Goal: Check status: Check status

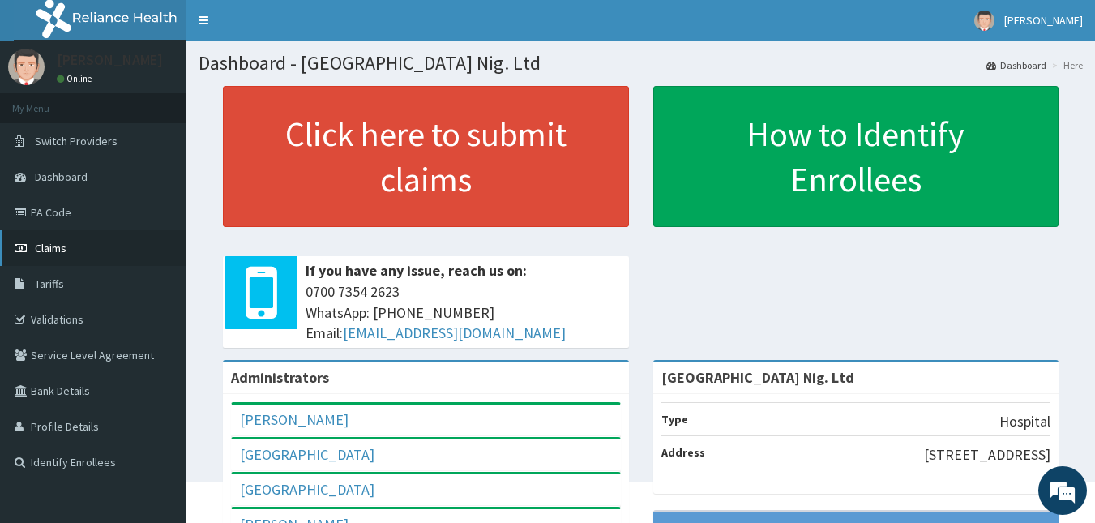
click at [88, 255] on link "Claims" at bounding box center [93, 248] width 186 height 36
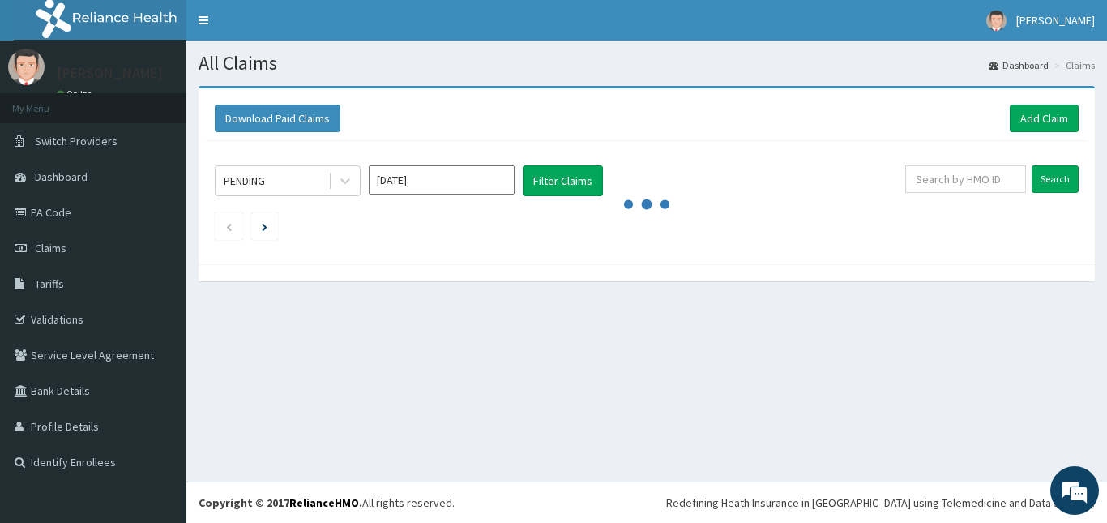
click at [1093, 70] on li "Claims" at bounding box center [1073, 65] width 45 height 14
click at [45, 253] on span "Claims" at bounding box center [51, 248] width 32 height 15
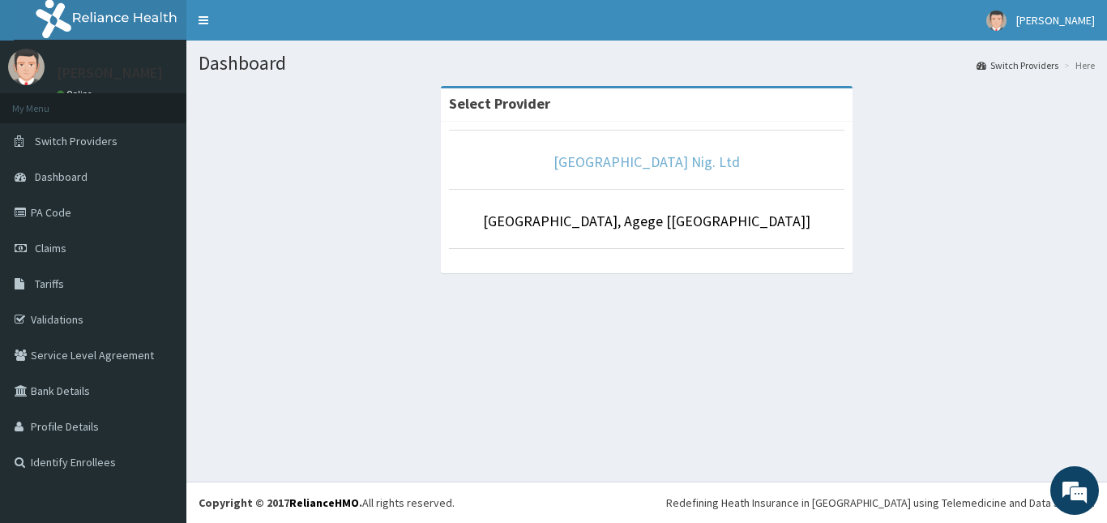
click at [653, 162] on link "[GEOGRAPHIC_DATA] Nig. Ltd" at bounding box center [647, 161] width 186 height 19
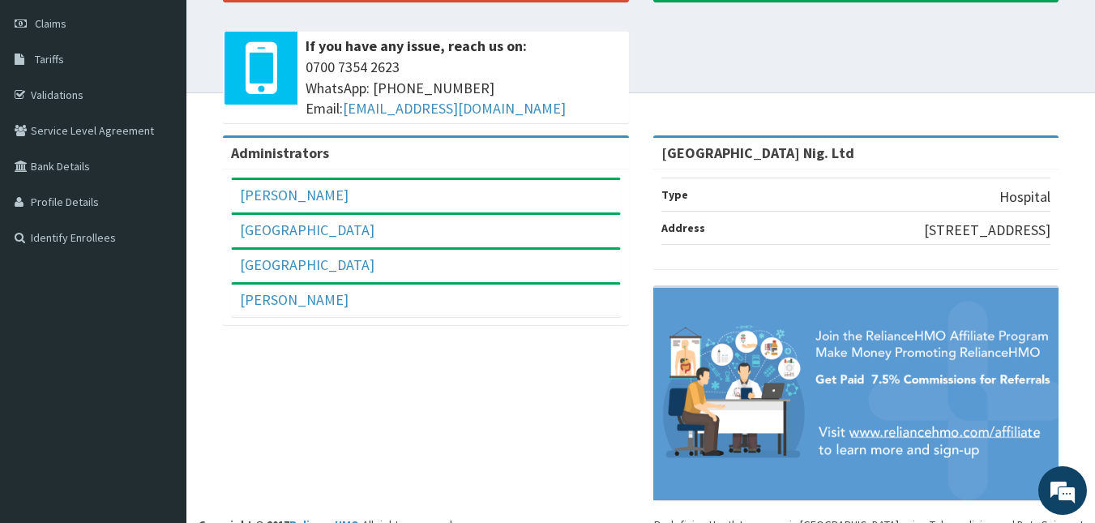
scroll to position [230, 0]
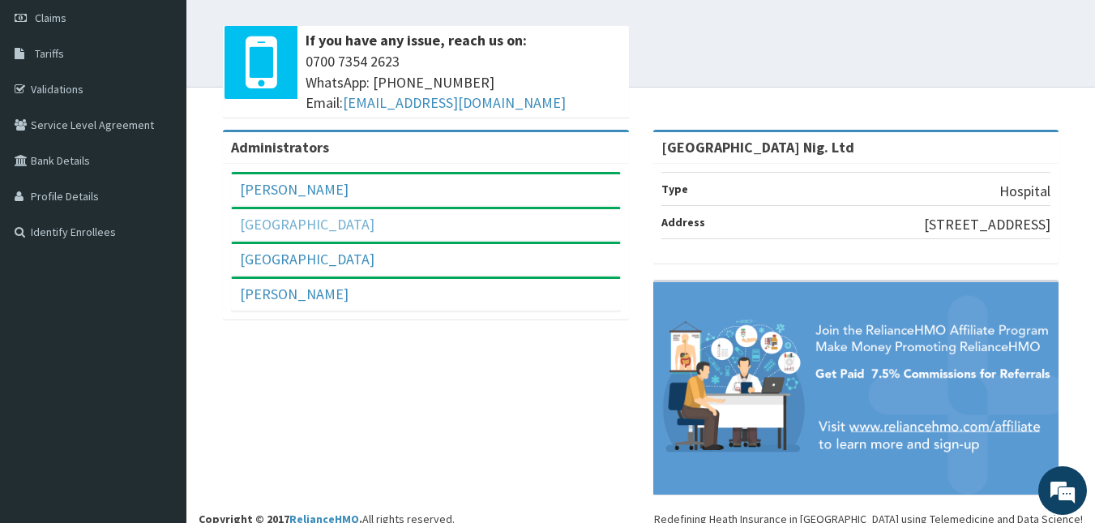
click at [307, 231] on link "[GEOGRAPHIC_DATA]" at bounding box center [307, 224] width 135 height 19
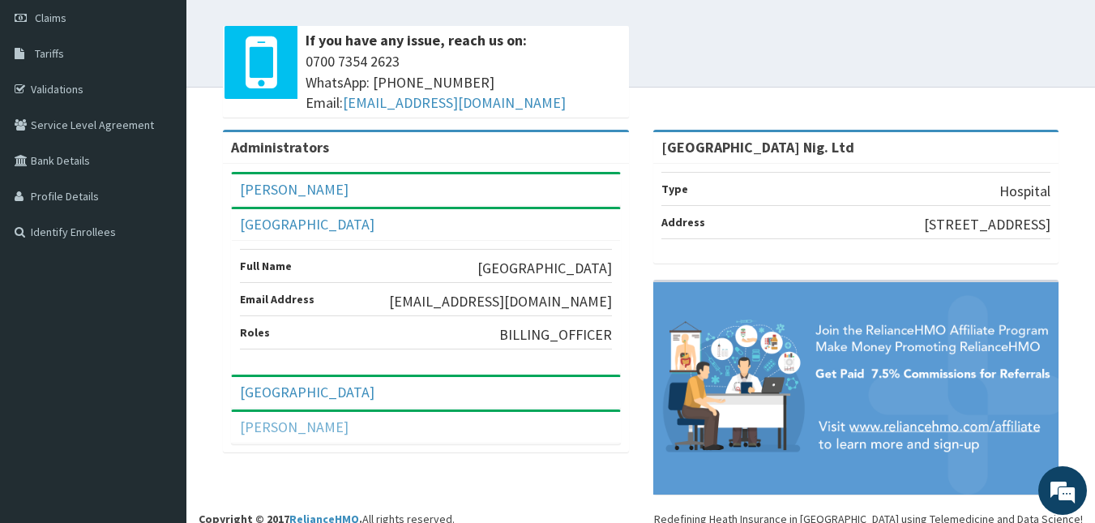
click at [302, 422] on link "[PERSON_NAME]" at bounding box center [294, 426] width 109 height 19
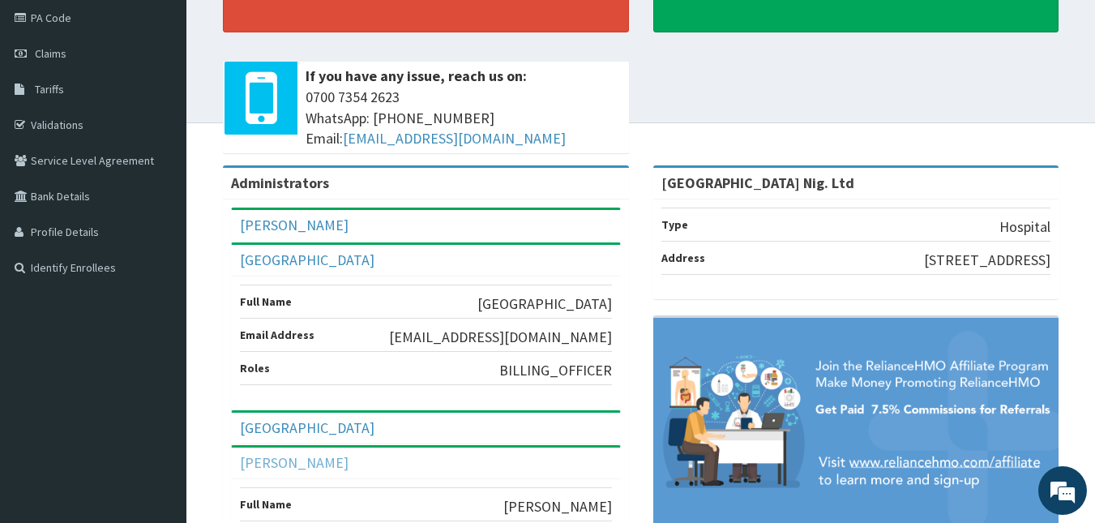
scroll to position [0, 0]
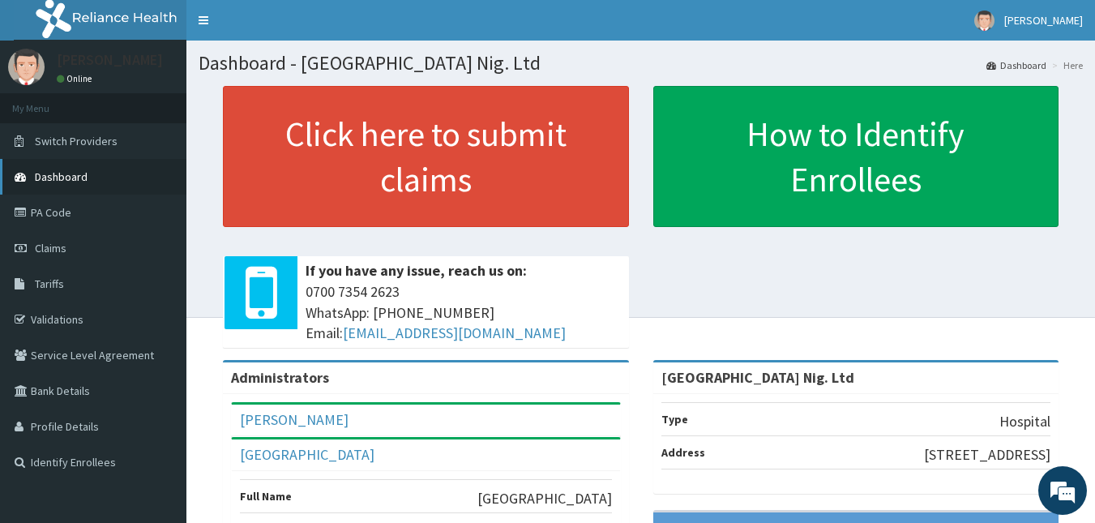
click at [58, 182] on span "Dashboard" at bounding box center [61, 176] width 53 height 15
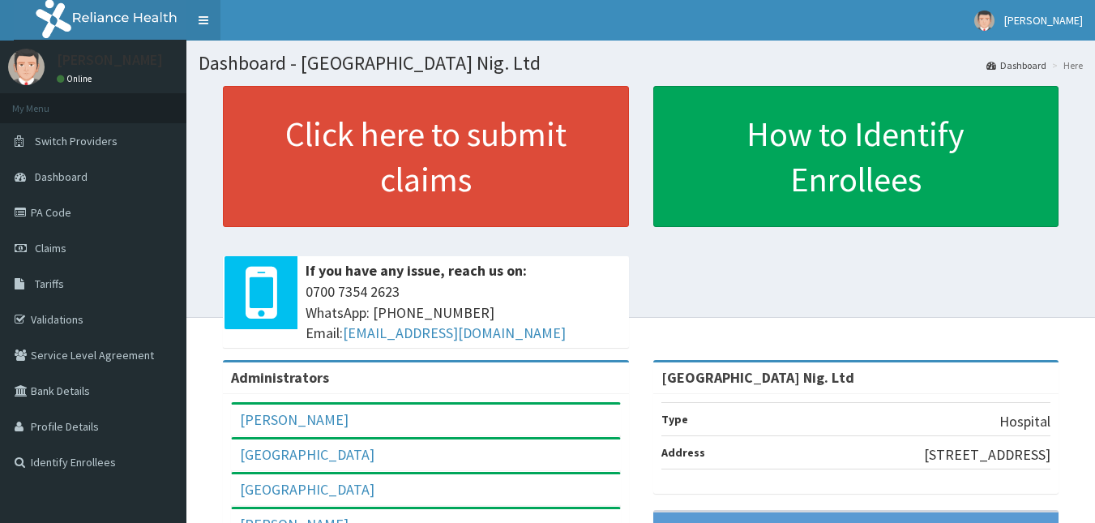
click at [201, 24] on link "Toggle navigation" at bounding box center [203, 20] width 34 height 41
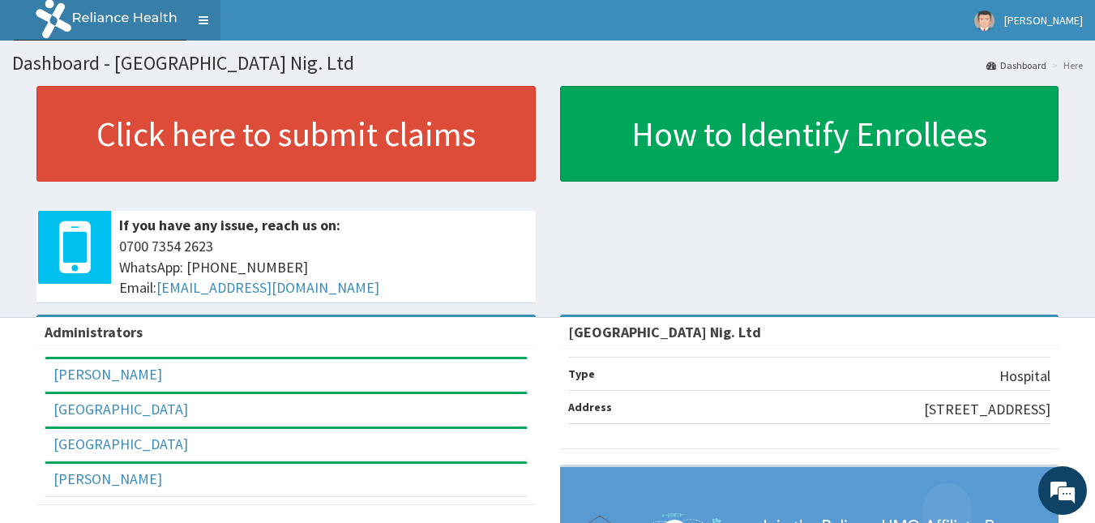
click at [201, 24] on link "Toggle navigation" at bounding box center [203, 20] width 34 height 41
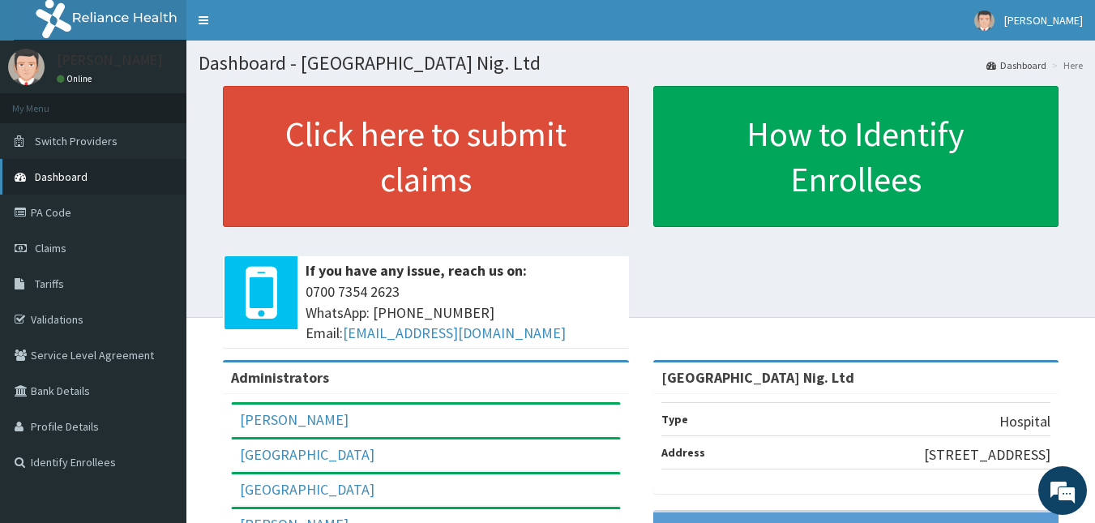
click at [79, 171] on span "Dashboard" at bounding box center [61, 176] width 53 height 15
click at [43, 216] on link "PA Code" at bounding box center [93, 213] width 186 height 36
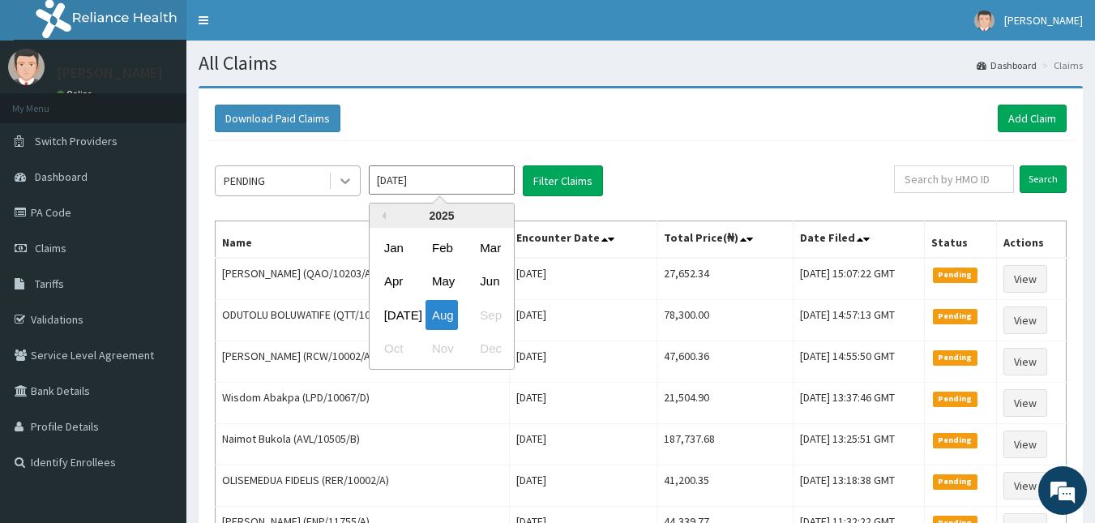
drag, startPoint x: 464, startPoint y: 180, endPoint x: 334, endPoint y: 185, distance: 130.6
click at [334, 185] on div "PENDING [DATE] Previous Year [DATE] Feb Mar Apr May Jun [DATE] Aug Sep Oct Nov …" at bounding box center [554, 180] width 679 height 31
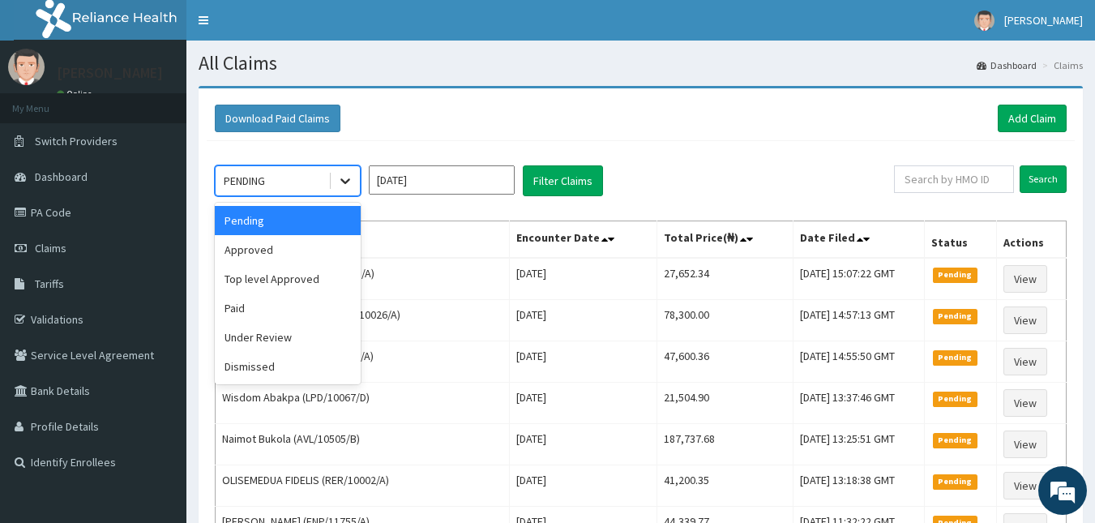
click at [342, 181] on icon at bounding box center [345, 182] width 10 height 6
click at [295, 248] on div "Approved" at bounding box center [288, 249] width 146 height 29
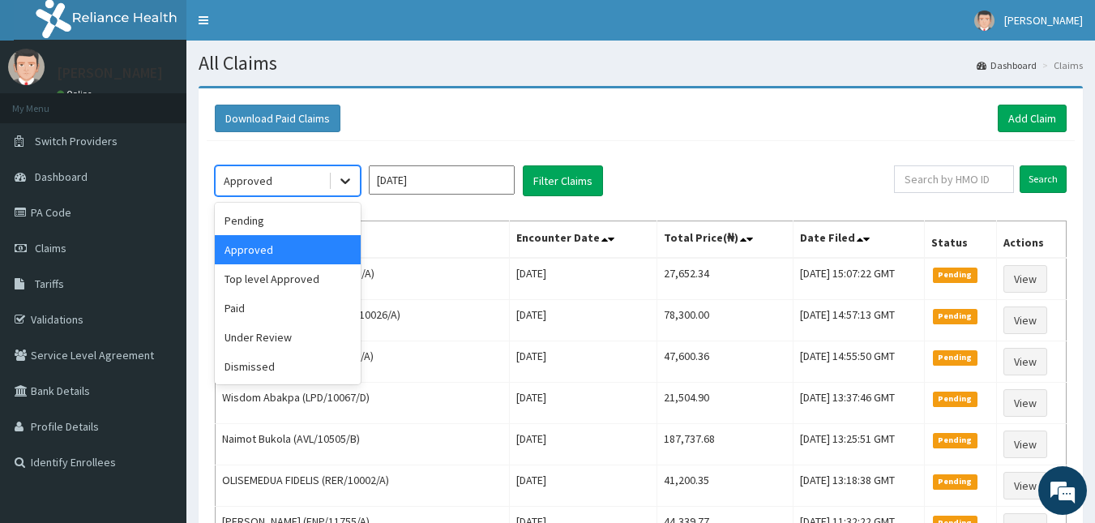
click at [349, 185] on icon at bounding box center [345, 181] width 16 height 16
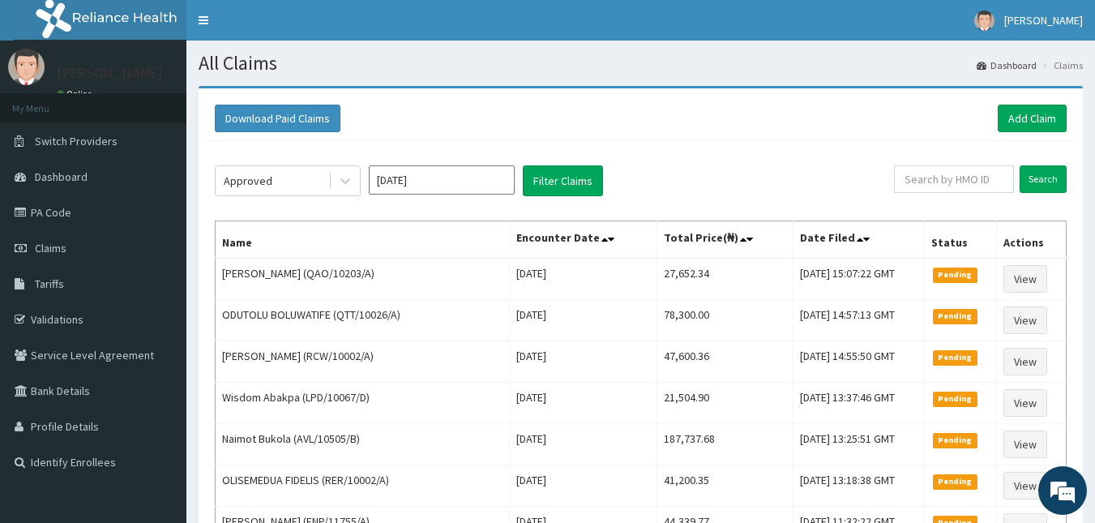
click at [508, 101] on div "Download Paid Claims Add Claim" at bounding box center [641, 118] width 868 height 45
click at [947, 178] on input "text" at bounding box center [954, 179] width 120 height 28
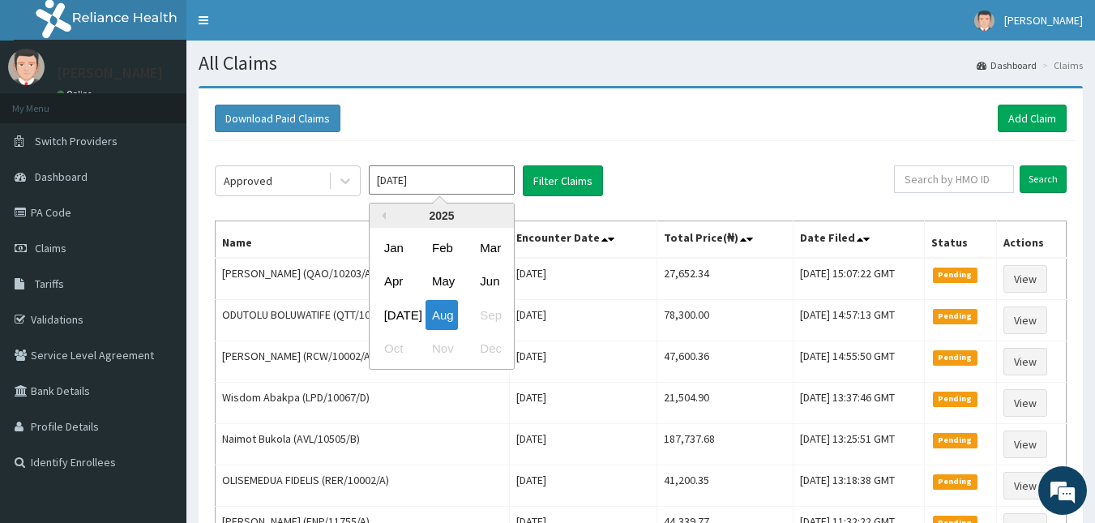
drag, startPoint x: 477, startPoint y: 171, endPoint x: 332, endPoint y: 201, distance: 148.2
click at [434, 219] on div "2025" at bounding box center [442, 215] width 144 height 24
click at [397, 307] on div "[DATE]" at bounding box center [394, 315] width 32 height 30
type input "[DATE]"
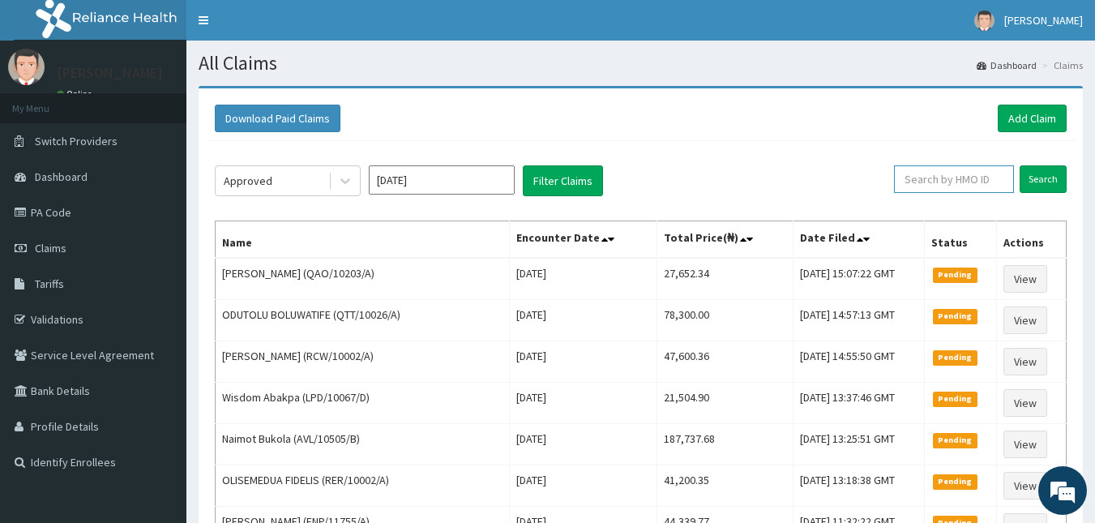
click at [944, 184] on input "text" at bounding box center [954, 179] width 120 height 28
paste input "REL/10884/C"
type input "REL/10884/C"
click at [1046, 176] on input "Search" at bounding box center [1043, 179] width 47 height 28
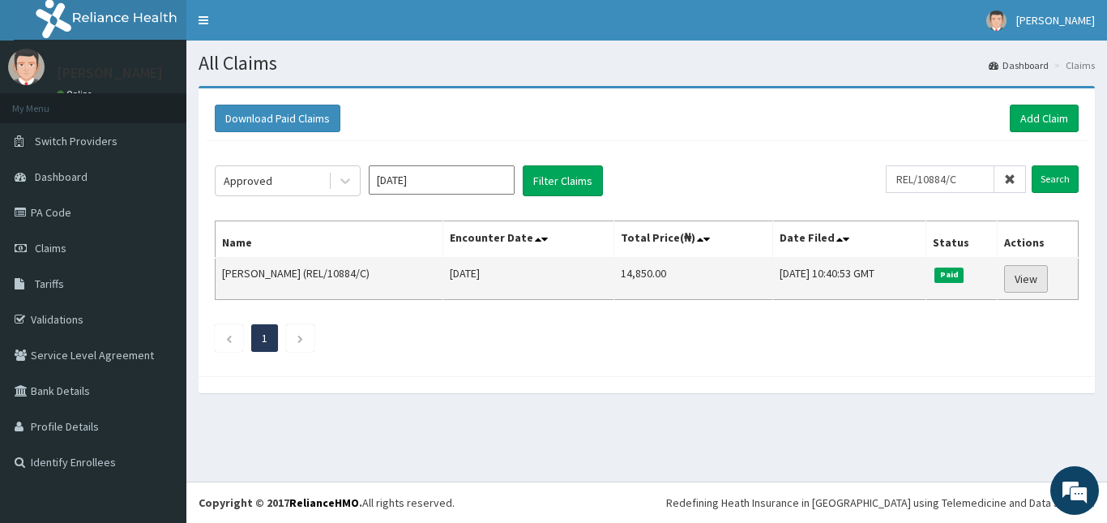
click at [1033, 279] on link "View" at bounding box center [1026, 279] width 44 height 28
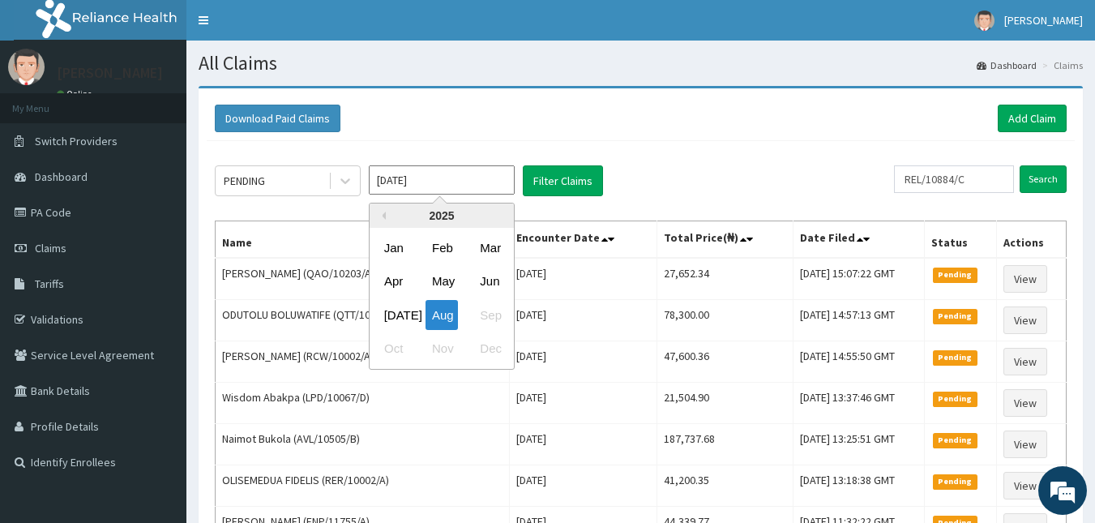
drag, startPoint x: 451, startPoint y: 180, endPoint x: 265, endPoint y: 219, distance: 189.7
type input "Jan 1970"
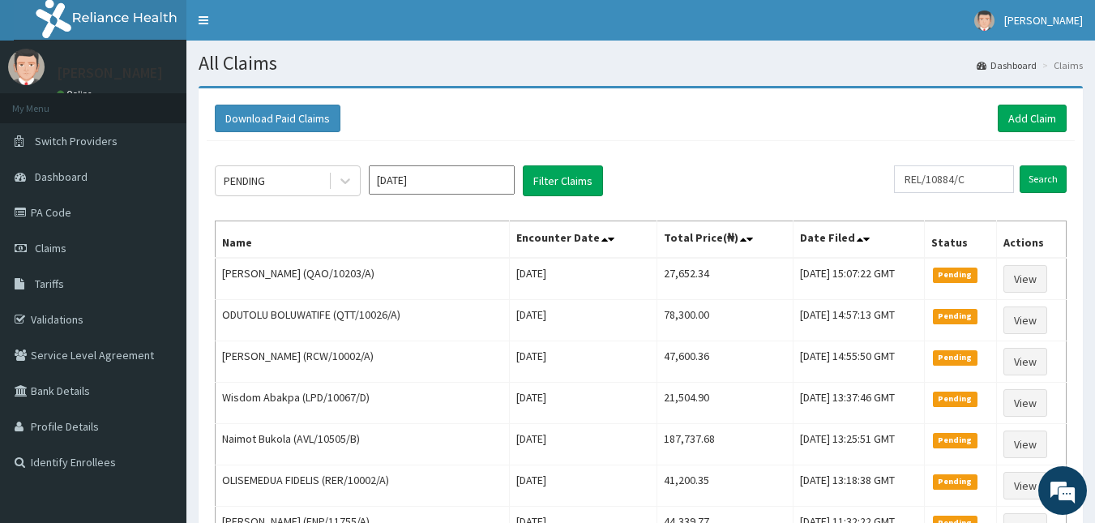
click at [536, 102] on div "Download Paid Claims Add Claim" at bounding box center [641, 118] width 868 height 45
click at [1037, 178] on input "Search" at bounding box center [1043, 179] width 47 height 28
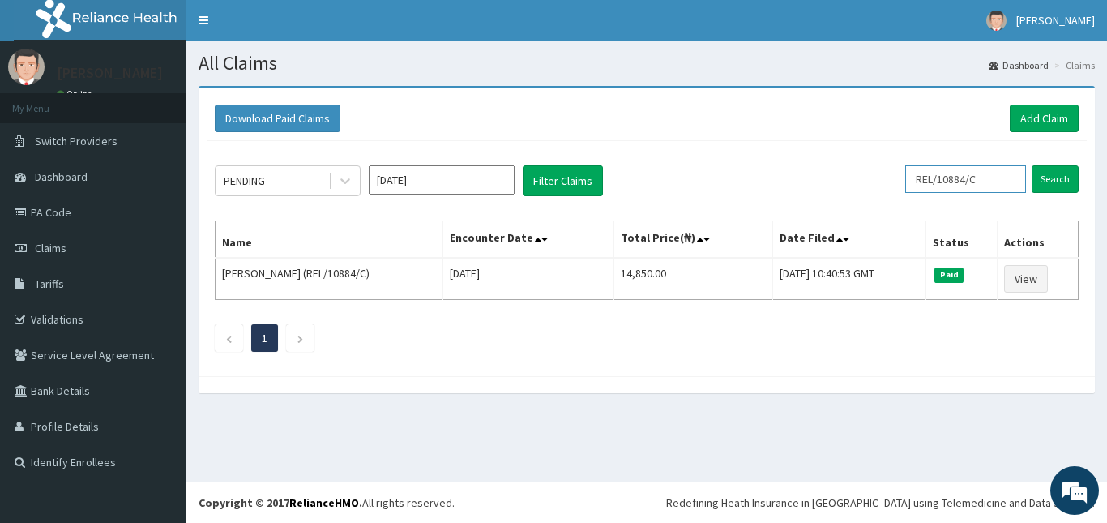
click at [978, 181] on input "REL/10884/C" at bounding box center [965, 179] width 121 height 28
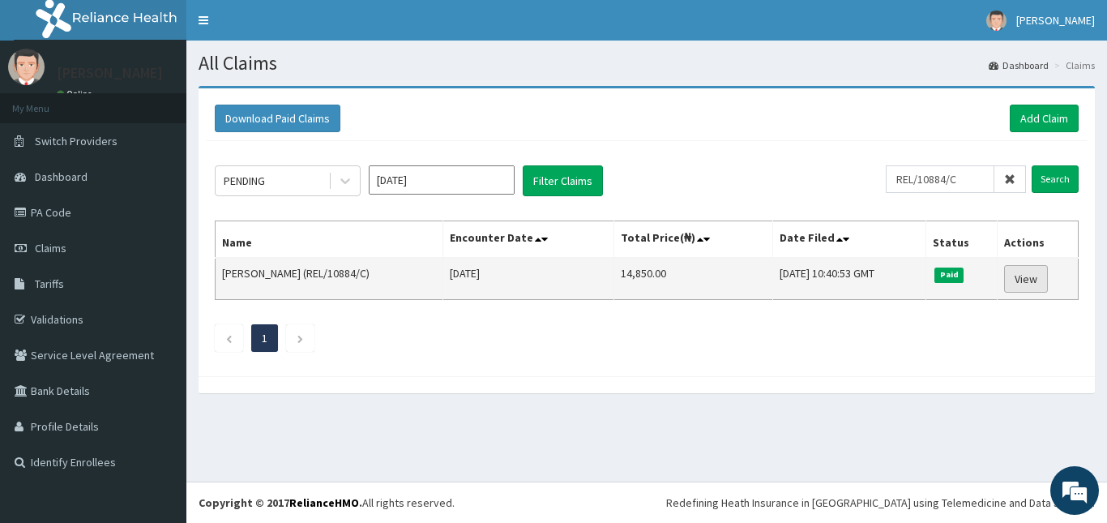
click at [1028, 277] on link "View" at bounding box center [1026, 279] width 44 height 28
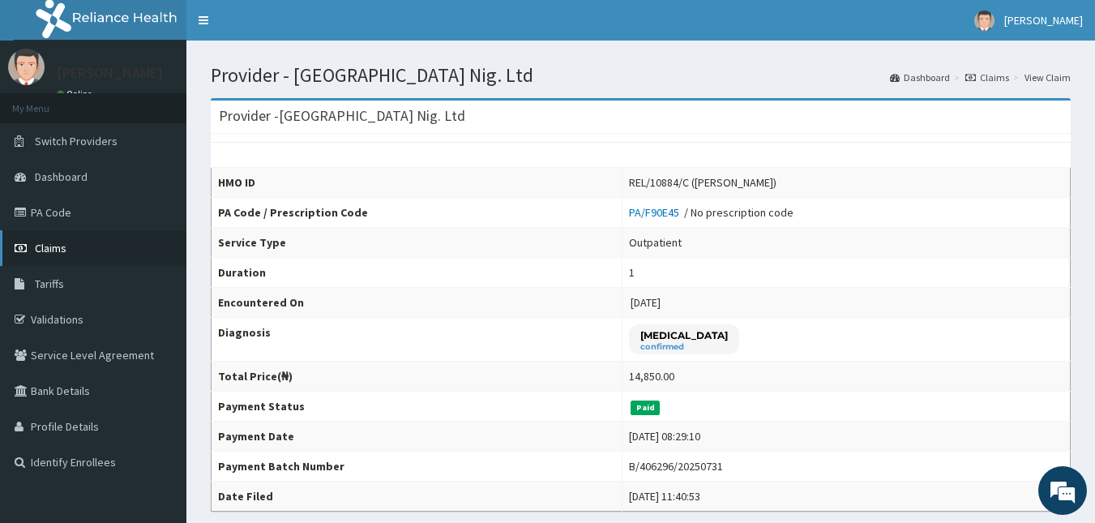
click at [89, 250] on link "Claims" at bounding box center [93, 248] width 186 height 36
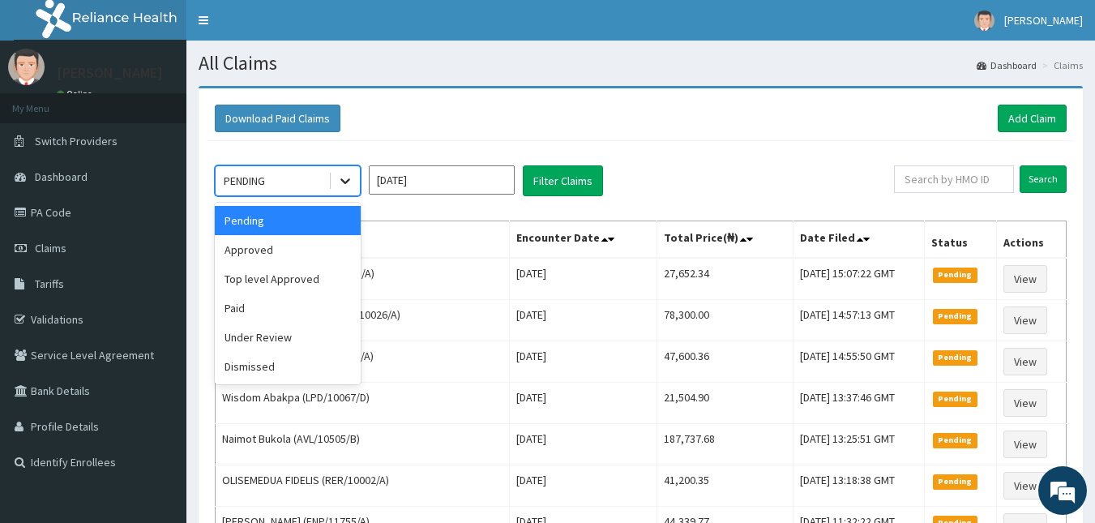
click at [349, 186] on icon at bounding box center [345, 181] width 16 height 16
click at [323, 250] on div "Approved" at bounding box center [288, 249] width 146 height 29
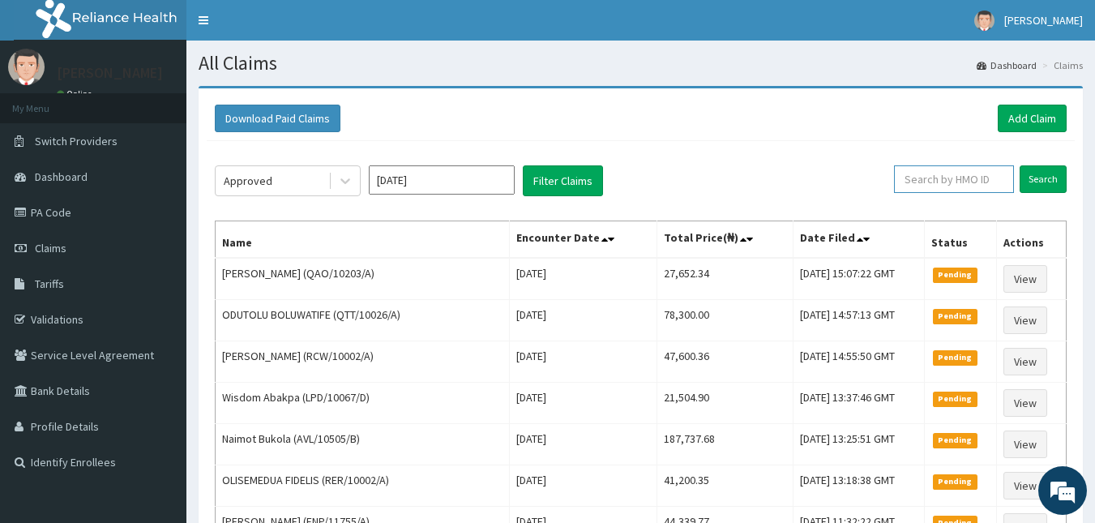
click at [943, 184] on input "text" at bounding box center [954, 179] width 120 height 28
paste input "REL/10884/C"
type input "REL/10884/C"
click at [1020, 165] on input "Search" at bounding box center [1043, 179] width 47 height 28
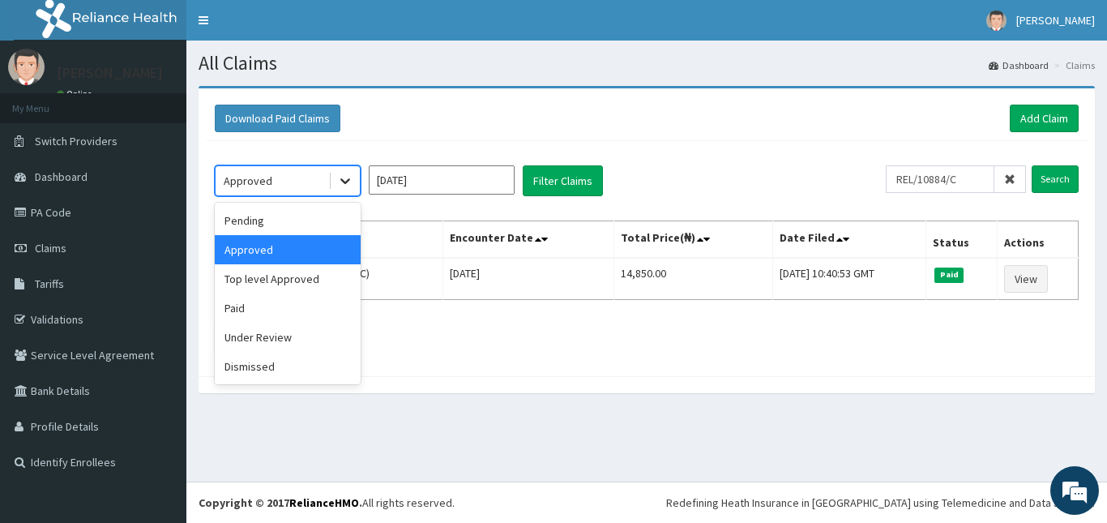
click at [340, 186] on icon at bounding box center [345, 181] width 16 height 16
click at [306, 273] on div "Top level Approved" at bounding box center [288, 278] width 146 height 29
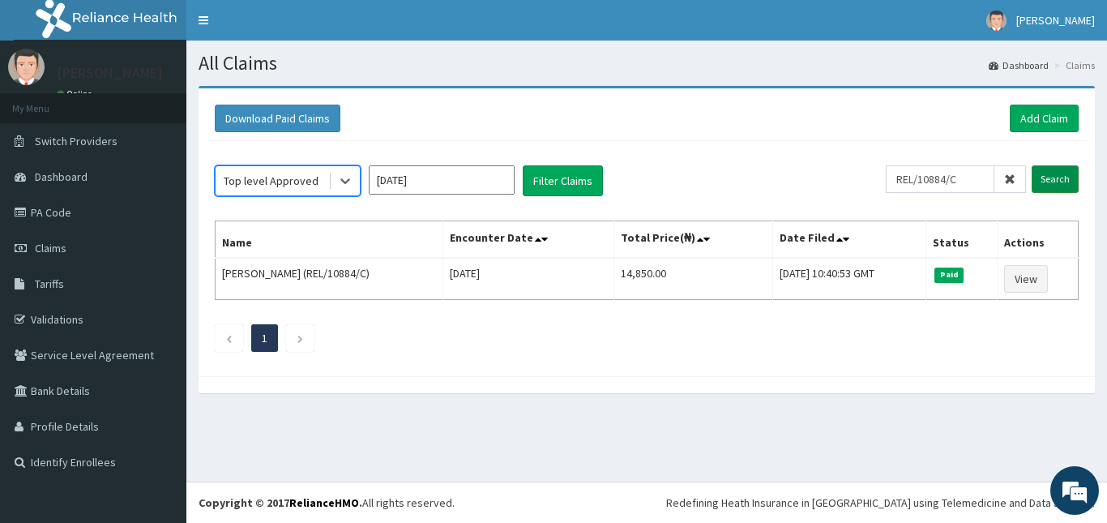
click at [1059, 178] on input "Search" at bounding box center [1055, 179] width 47 height 28
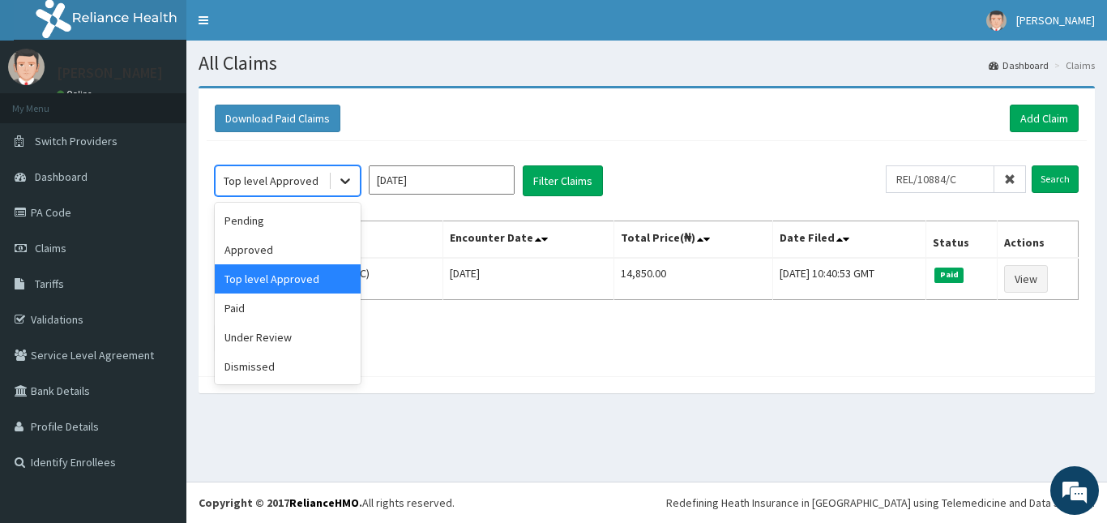
click at [347, 183] on icon at bounding box center [345, 181] width 16 height 16
click at [298, 305] on div "Paid" at bounding box center [288, 307] width 146 height 29
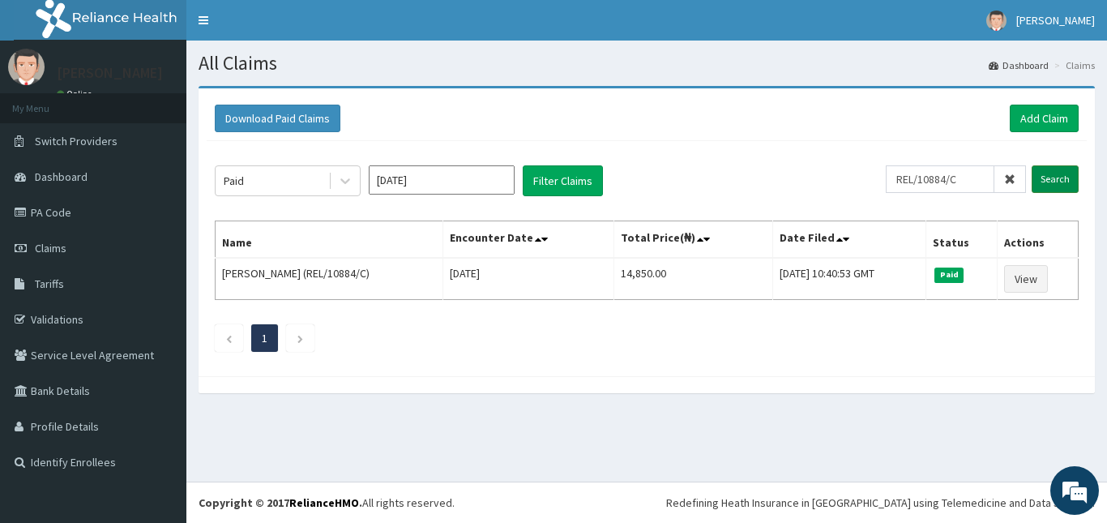
click at [1064, 173] on input "Search" at bounding box center [1055, 179] width 47 height 28
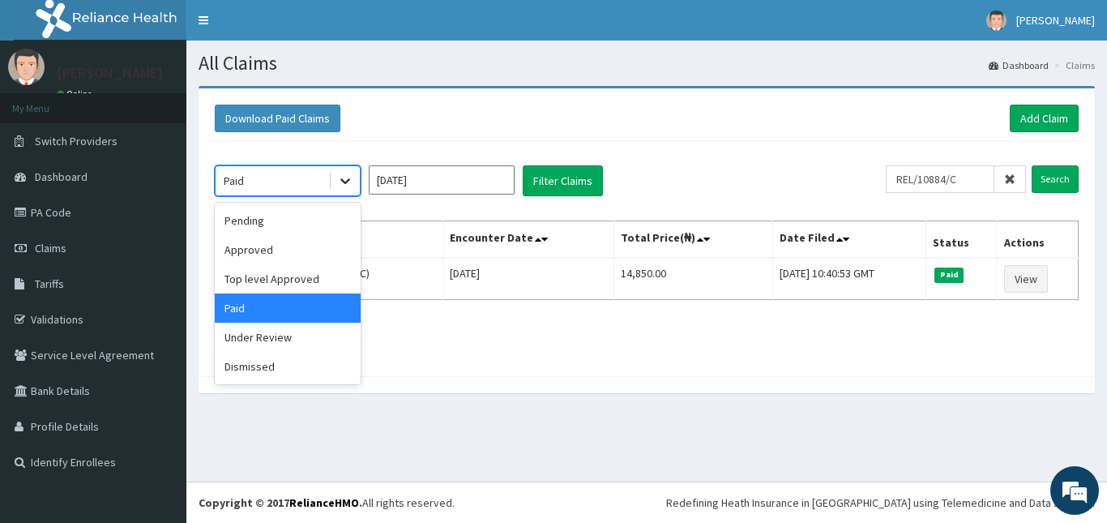
click at [353, 184] on icon at bounding box center [345, 181] width 16 height 16
click at [301, 343] on div "Under Review" at bounding box center [288, 337] width 146 height 29
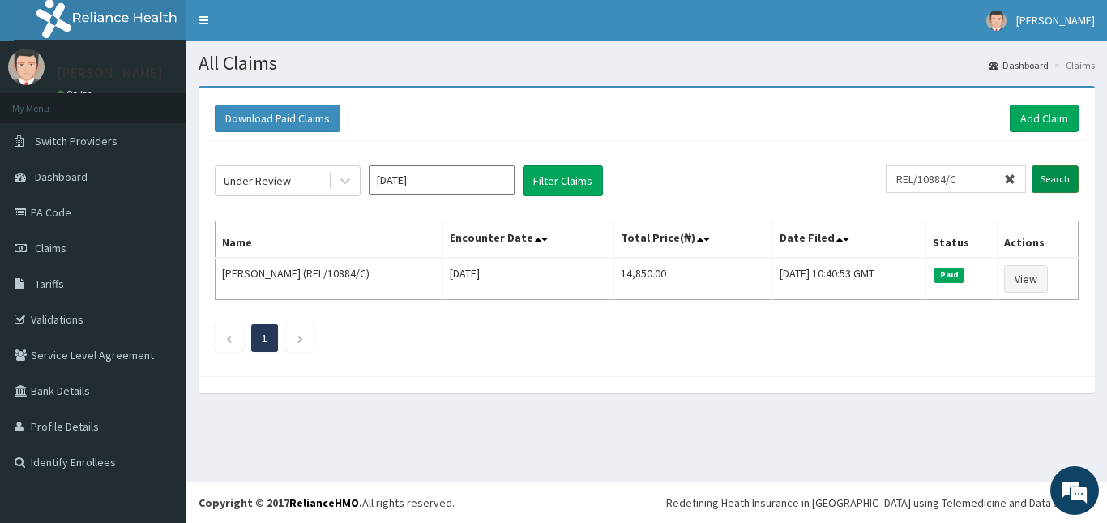
click at [1068, 179] on input "Search" at bounding box center [1055, 179] width 47 height 28
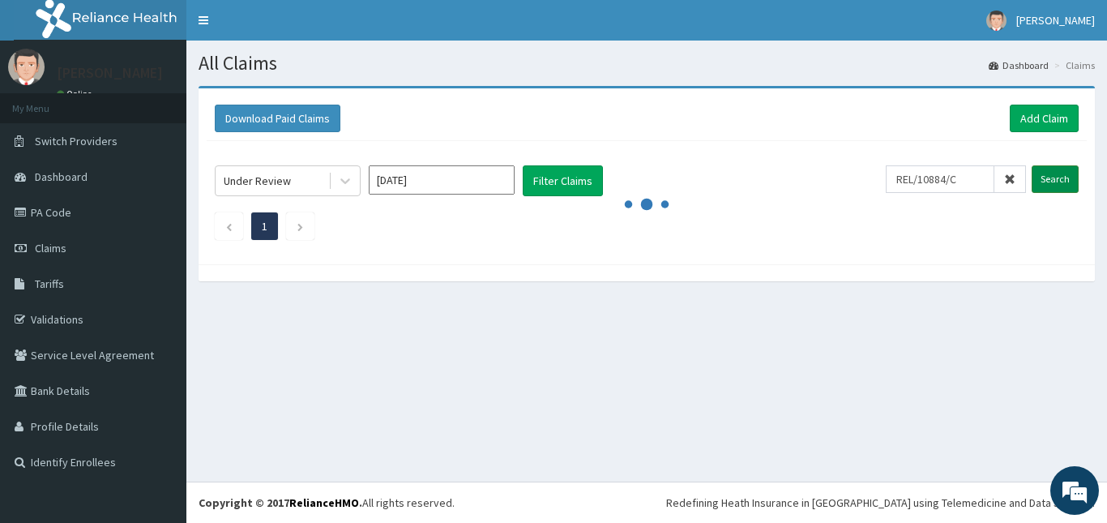
click at [1068, 179] on input "Search" at bounding box center [1055, 179] width 47 height 28
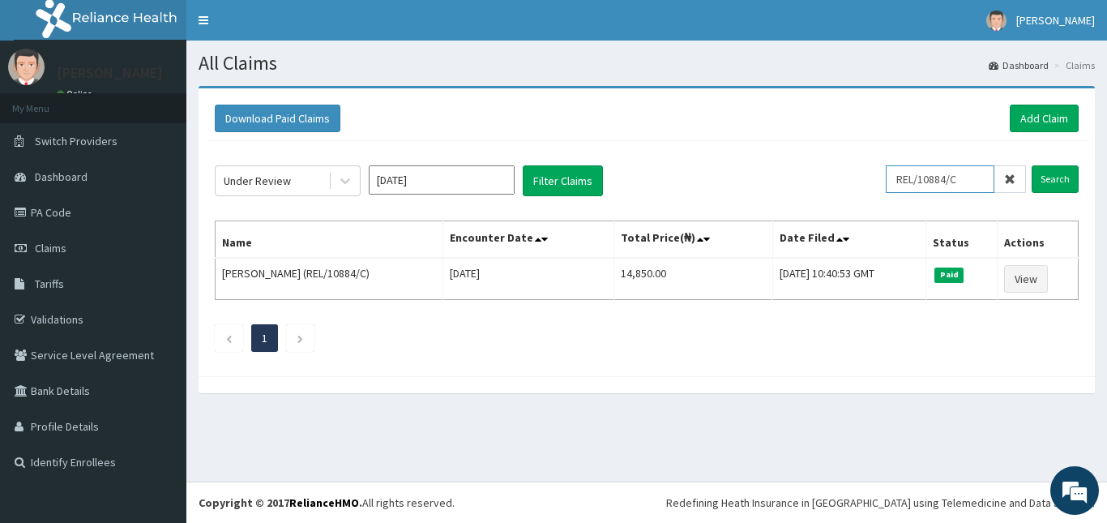
click at [962, 180] on input "REL/10884/C" at bounding box center [940, 179] width 109 height 28
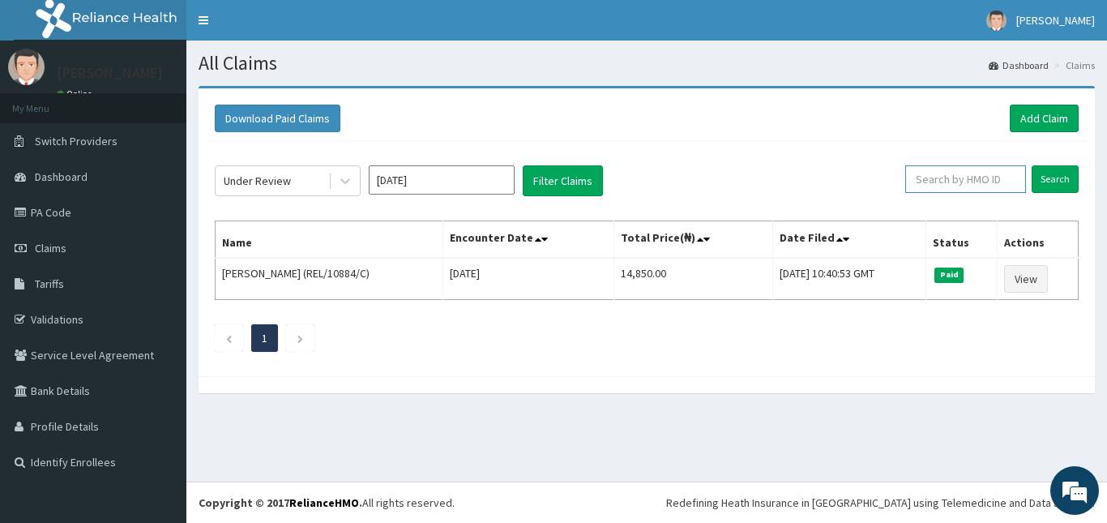
paste input "Retrieving data. Wait a few seconds and try to cut or copy again."
drag, startPoint x: 980, startPoint y: 182, endPoint x: 743, endPoint y: 190, distance: 237.6
click at [743, 190] on div "Under Review Aug 2025 Filter Claims Retrieving data. Wait a few seconds and try…" at bounding box center [647, 180] width 864 height 31
drag, startPoint x: 919, startPoint y: 186, endPoint x: 875, endPoint y: 190, distance: 44.0
click at [875, 190] on div "Under Review Aug 2025 Filter Claims . Search" at bounding box center [647, 180] width 864 height 31
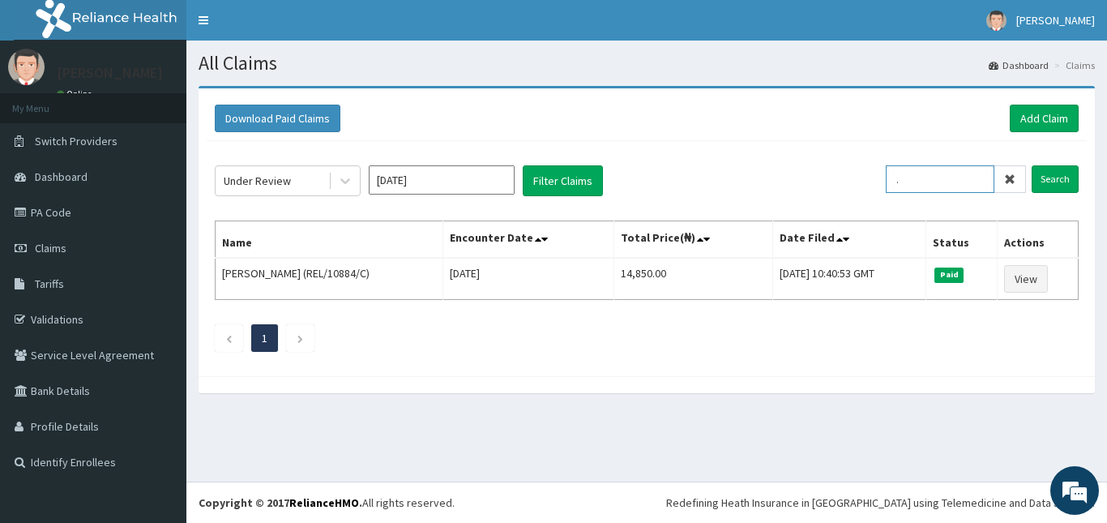
paste input "RVR/10005/A"
type input "RVR/10005/A"
click at [1032, 165] on input "Search" at bounding box center [1055, 179] width 47 height 28
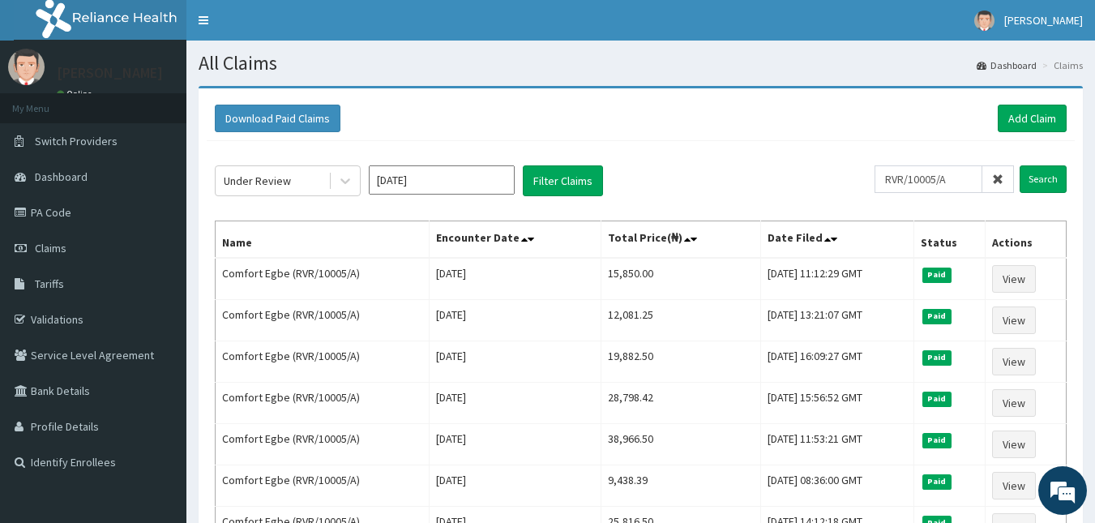
drag, startPoint x: 1092, startPoint y: 162, endPoint x: 1092, endPoint y: 264, distance: 102.1
click at [1092, 264] on div "Download Paid Claims Add Claim × Note you can only download claims within a max…" at bounding box center [640, 454] width 909 height 737
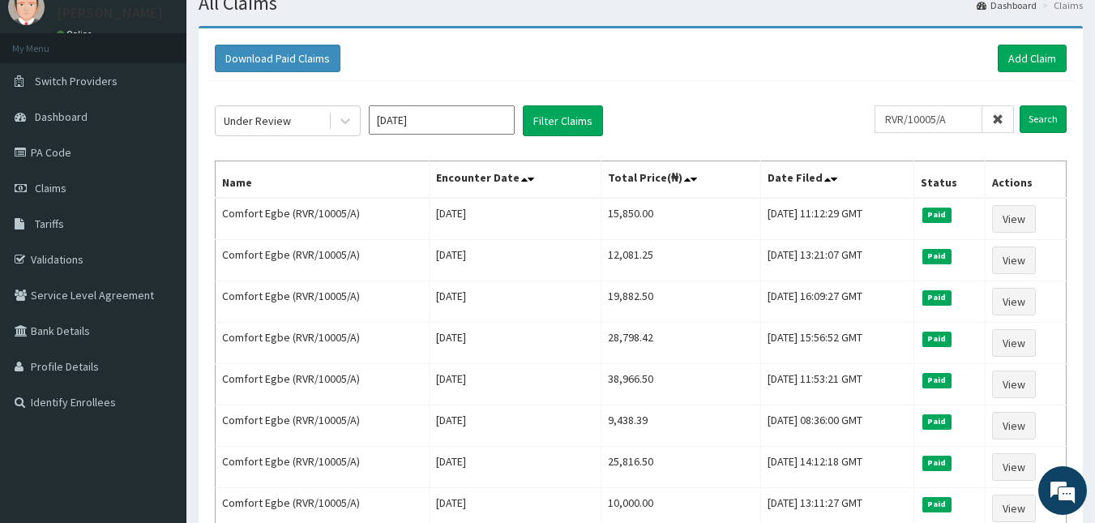
scroll to position [58, 0]
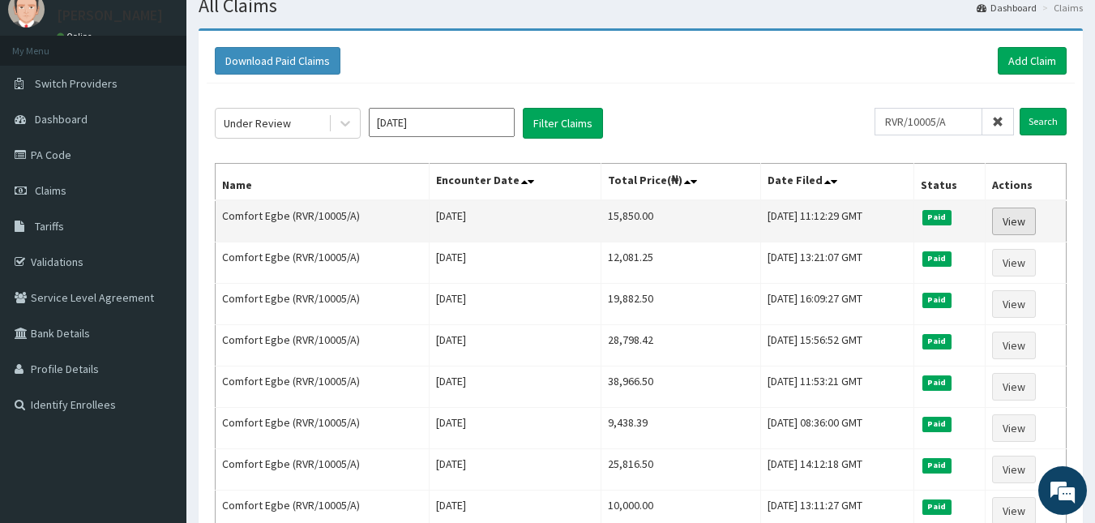
click at [1021, 215] on link "View" at bounding box center [1014, 222] width 44 height 28
click at [1014, 222] on link "View" at bounding box center [1014, 222] width 44 height 28
click at [1015, 225] on link "View" at bounding box center [1014, 222] width 44 height 28
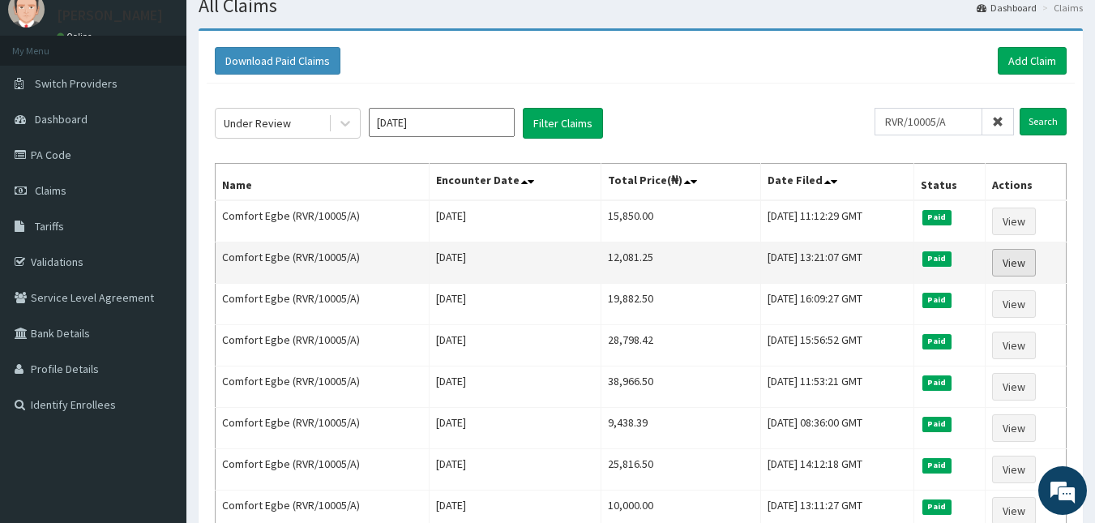
click at [1022, 265] on link "View" at bounding box center [1014, 263] width 44 height 28
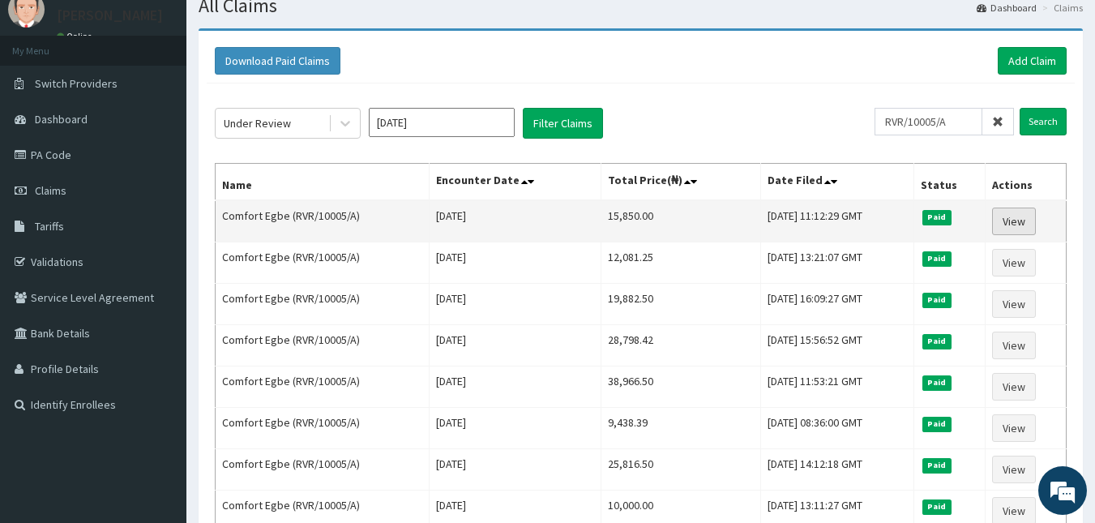
click at [1012, 227] on link "View" at bounding box center [1014, 222] width 44 height 28
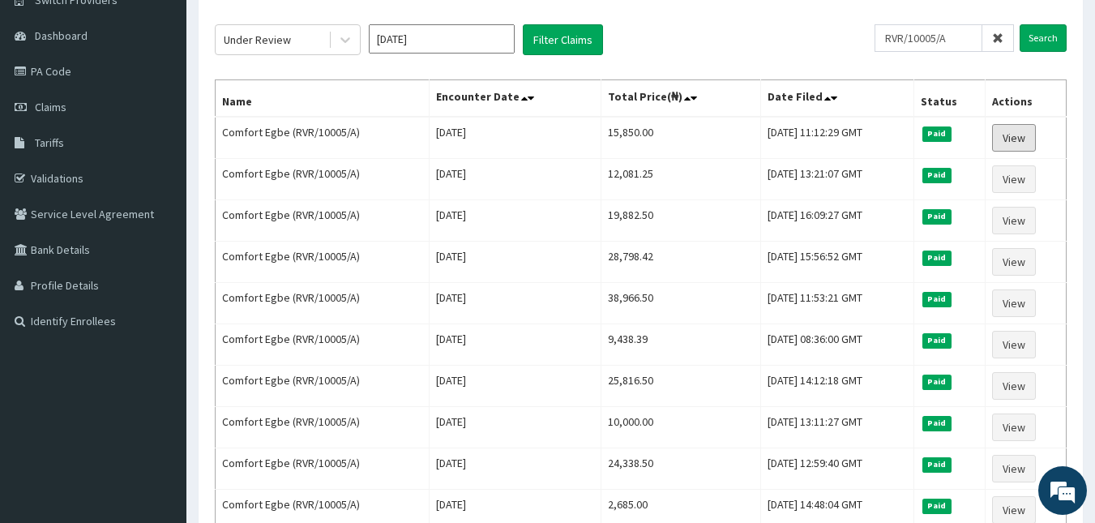
scroll to position [67, 0]
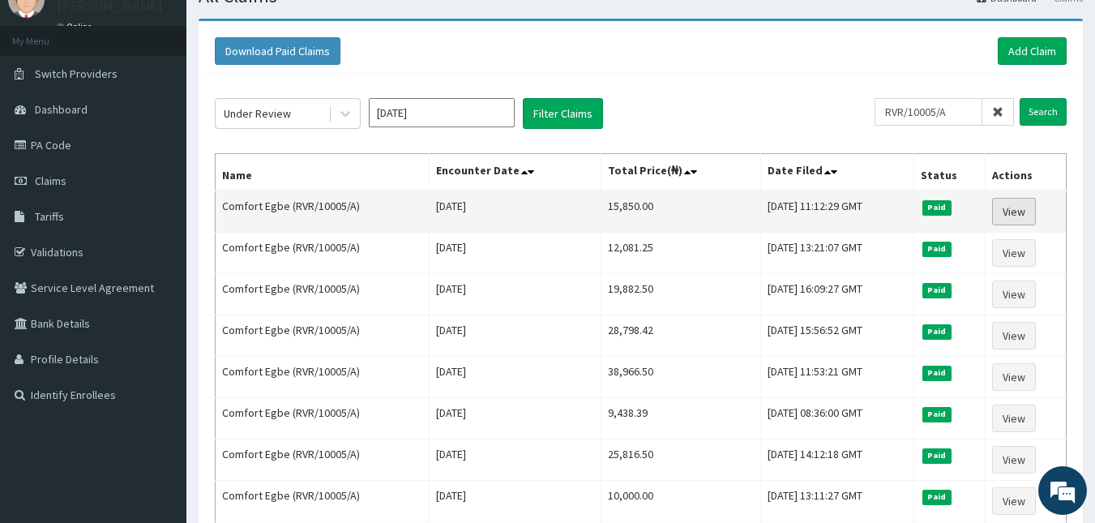
click at [1012, 213] on link "View" at bounding box center [1014, 212] width 44 height 28
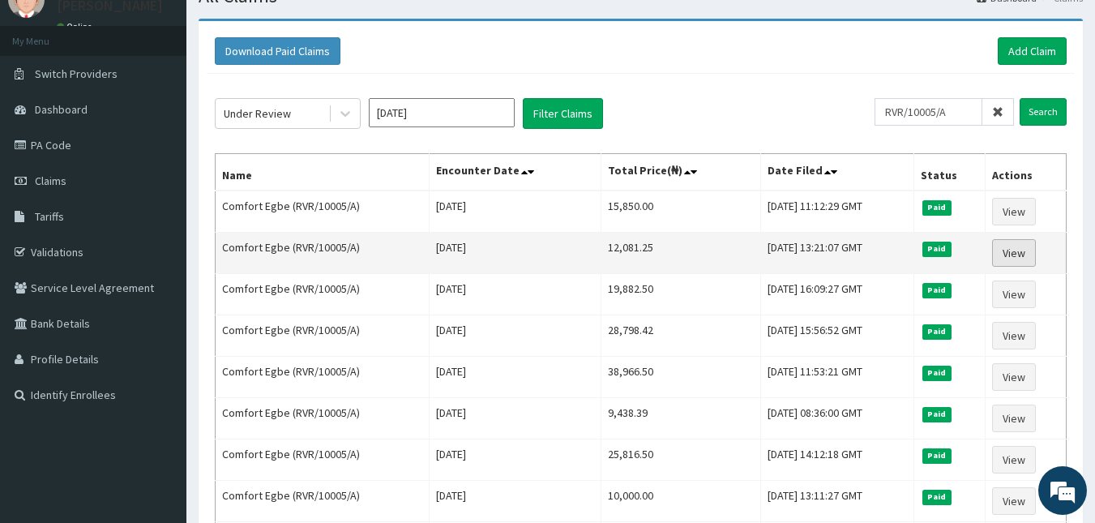
click at [1015, 255] on link "View" at bounding box center [1014, 253] width 44 height 28
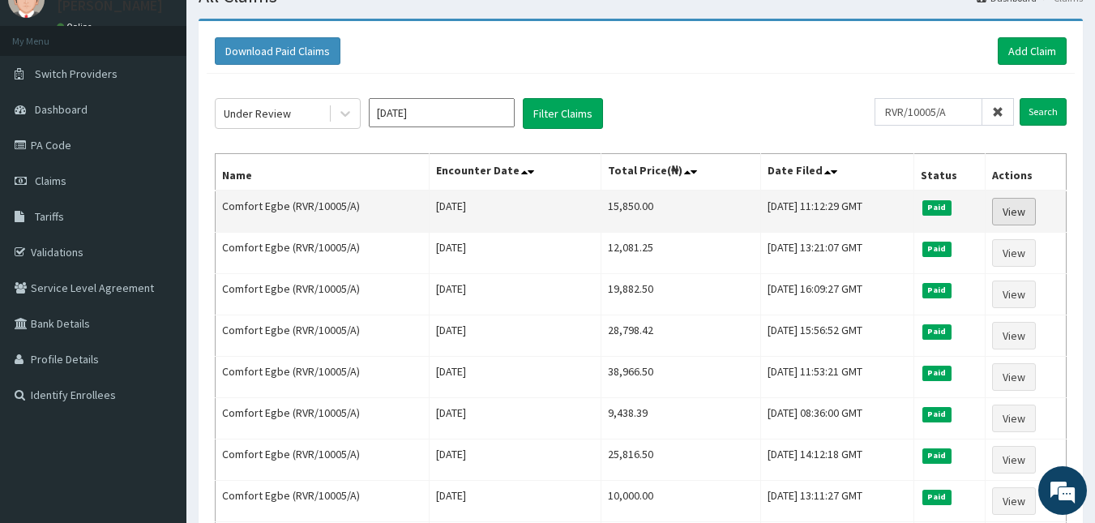
click at [1004, 205] on link "View" at bounding box center [1014, 212] width 44 height 28
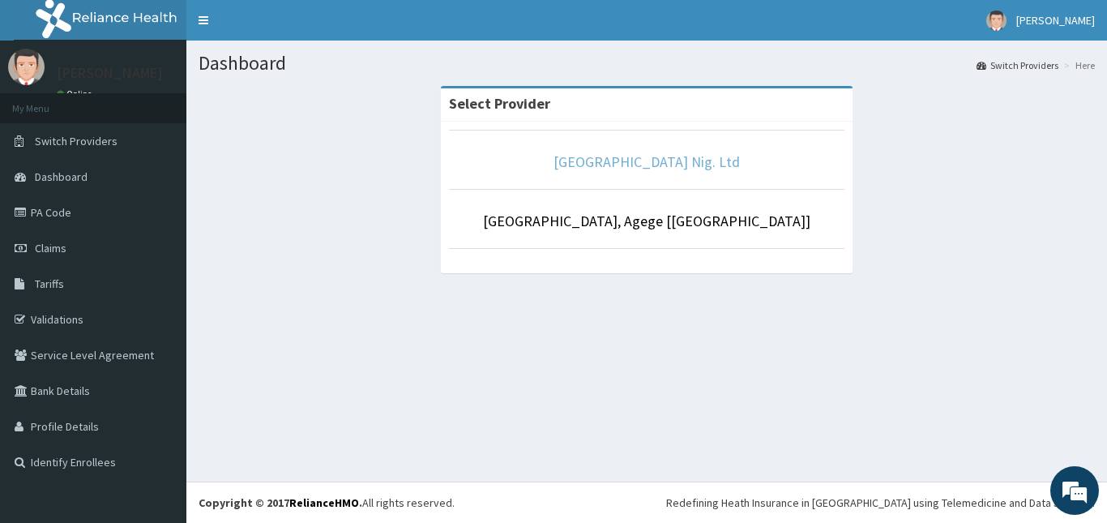
click at [696, 158] on link "[GEOGRAPHIC_DATA] Nig. Ltd" at bounding box center [647, 161] width 186 height 19
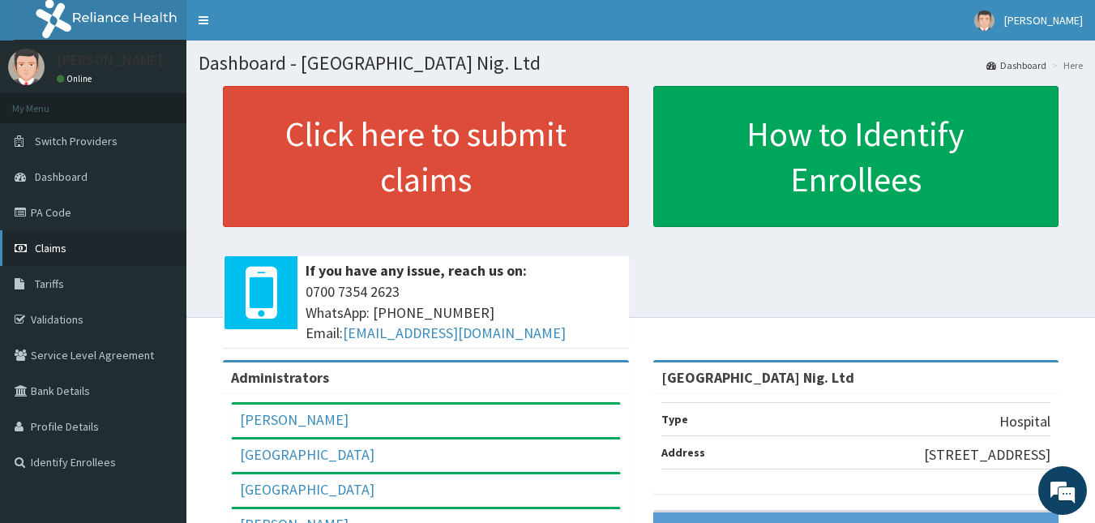
click at [49, 249] on span "Claims" at bounding box center [51, 248] width 32 height 15
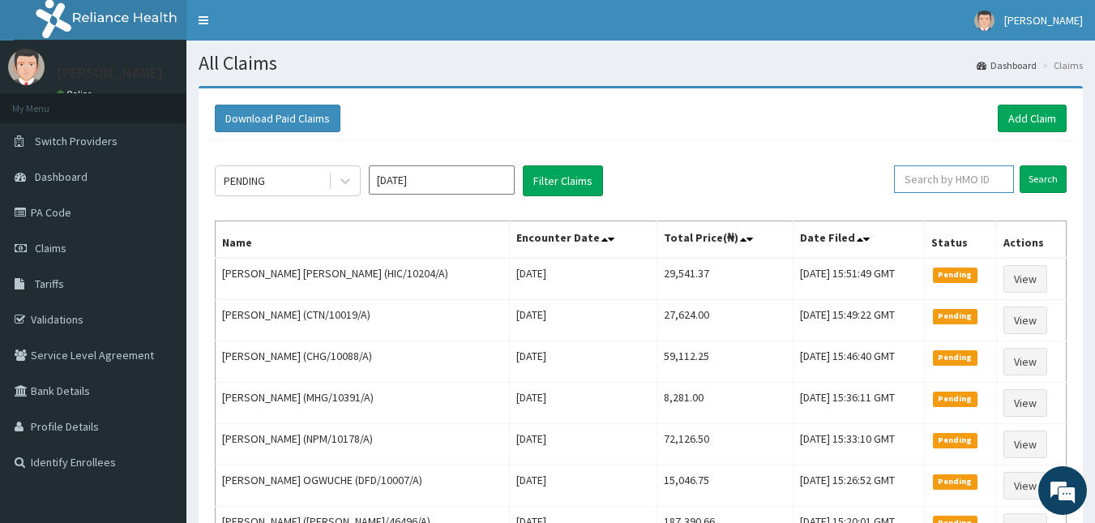
click at [968, 180] on input "text" at bounding box center [954, 179] width 120 height 28
paste input "RVR/10005/A"
type input "RVR/10005/A"
click at [1042, 185] on input "Search" at bounding box center [1043, 179] width 47 height 28
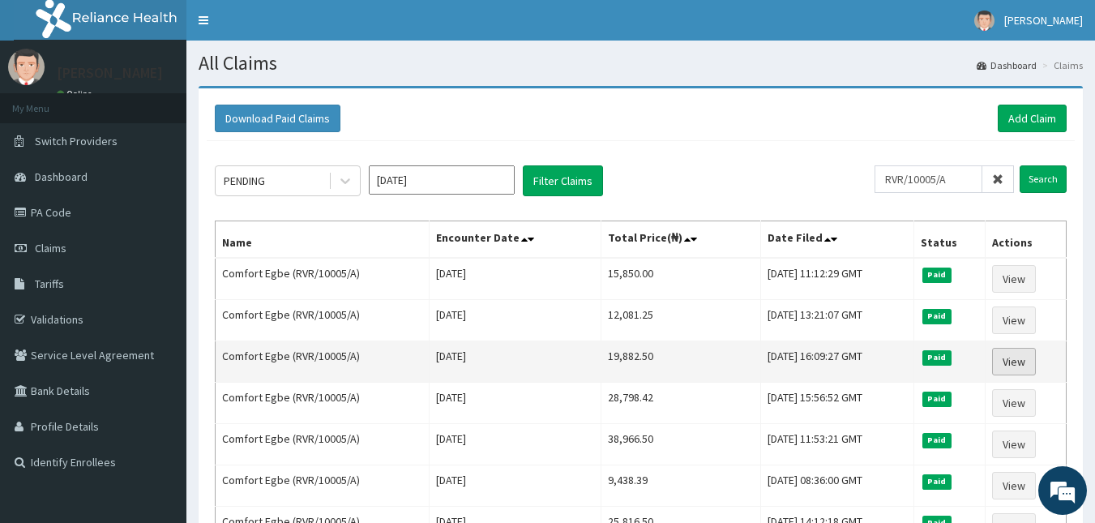
click at [1023, 363] on link "View" at bounding box center [1014, 362] width 44 height 28
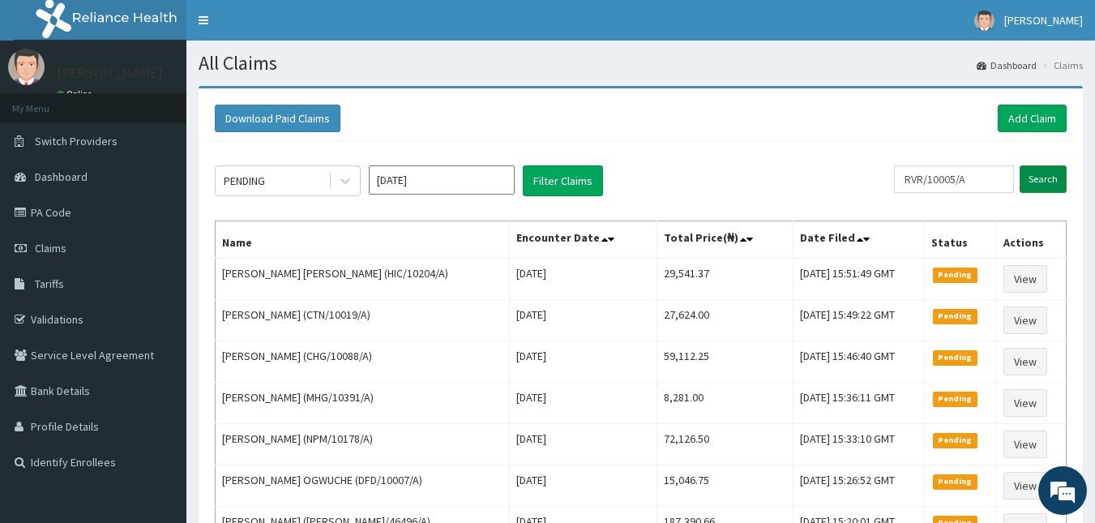
click at [1049, 181] on input "Search" at bounding box center [1043, 179] width 47 height 28
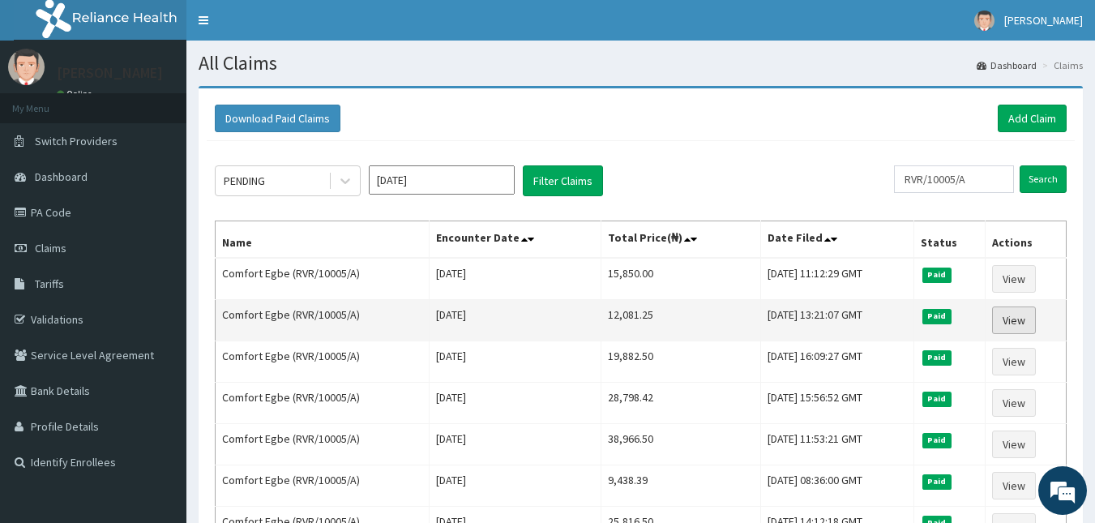
click at [1019, 321] on link "View" at bounding box center [1014, 320] width 44 height 28
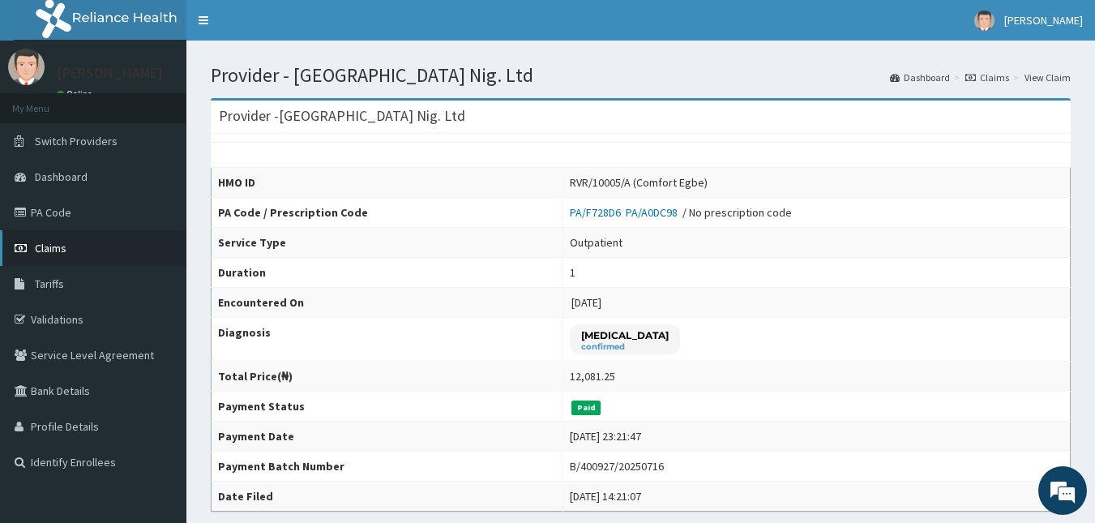
click at [101, 244] on link "Claims" at bounding box center [93, 248] width 186 height 36
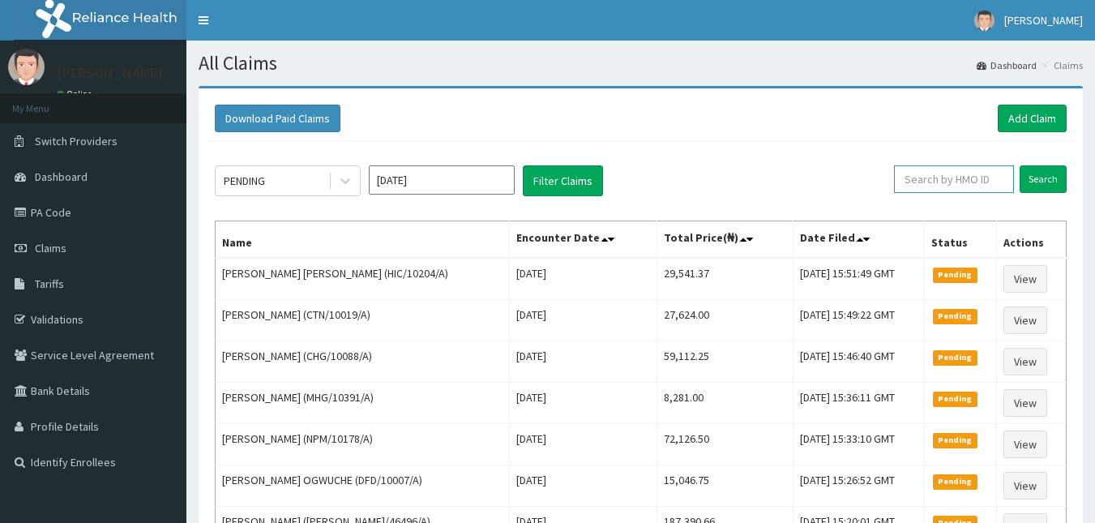
click at [951, 171] on input "text" at bounding box center [954, 179] width 120 height 28
paste input "TVL/10058/C"
type input "TVL/10058/C"
click at [1046, 185] on input "Search" at bounding box center [1043, 179] width 47 height 28
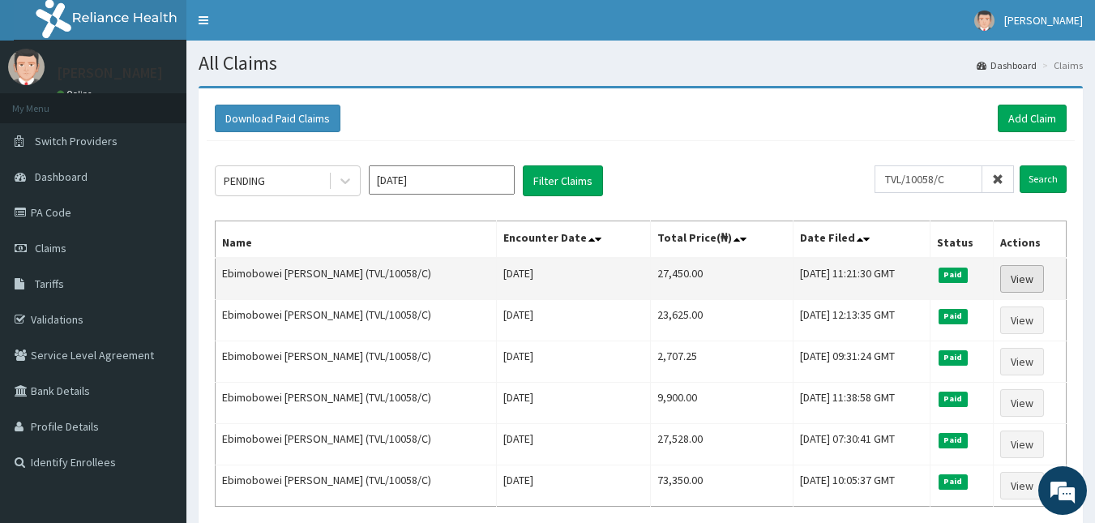
click at [1020, 281] on link "View" at bounding box center [1022, 279] width 44 height 28
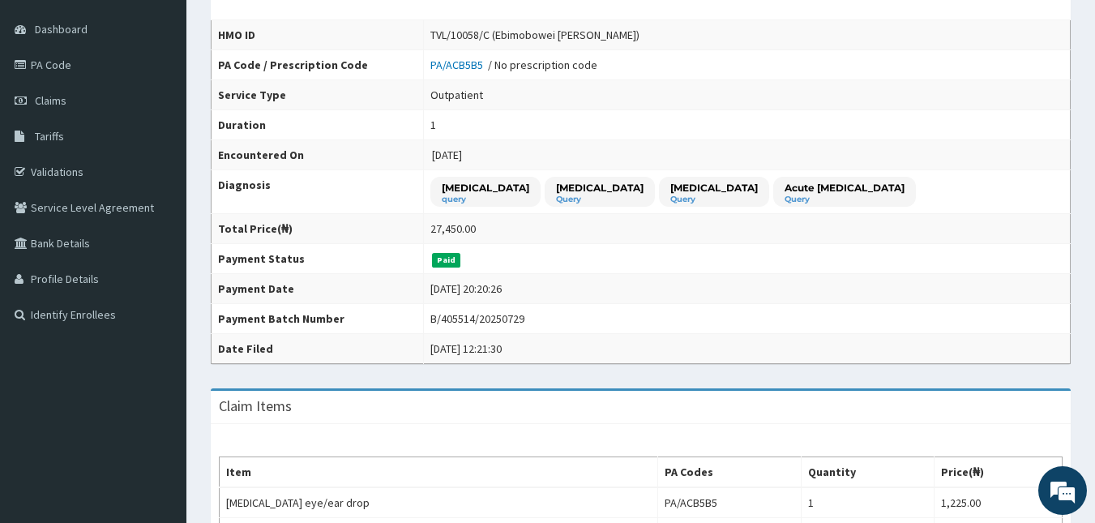
scroll to position [129, 0]
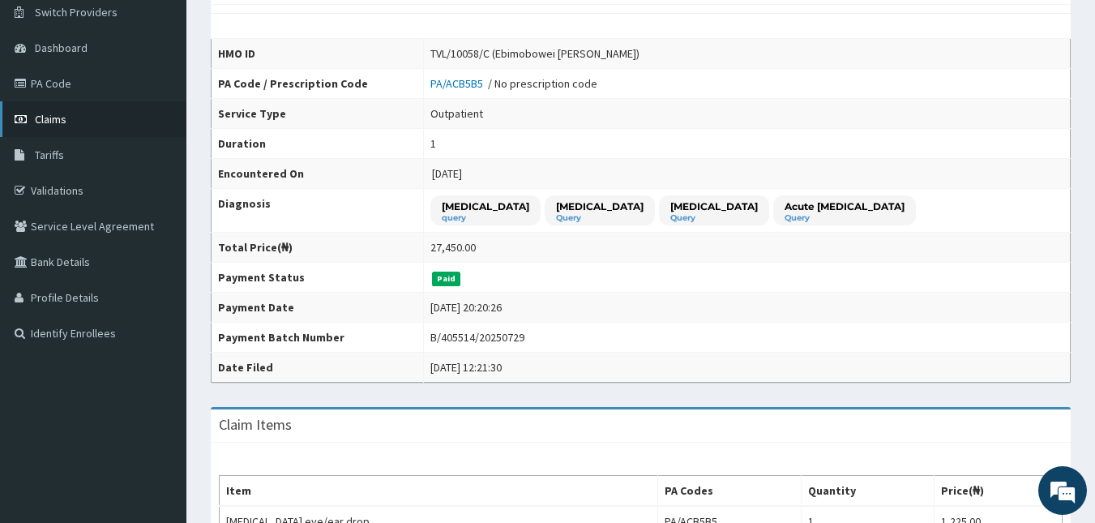
click at [75, 131] on link "Claims" at bounding box center [93, 119] width 186 height 36
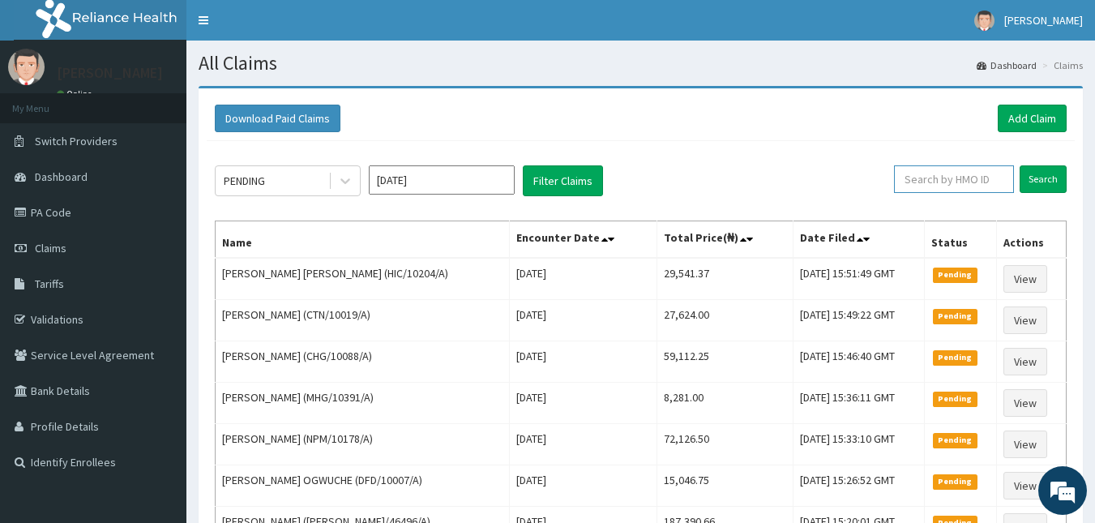
click at [982, 180] on input "text" at bounding box center [954, 179] width 120 height 28
paste input "IKO/10038/A"
type input "IKO/10038/A"
click at [1045, 182] on input "Search" at bounding box center [1043, 179] width 47 height 28
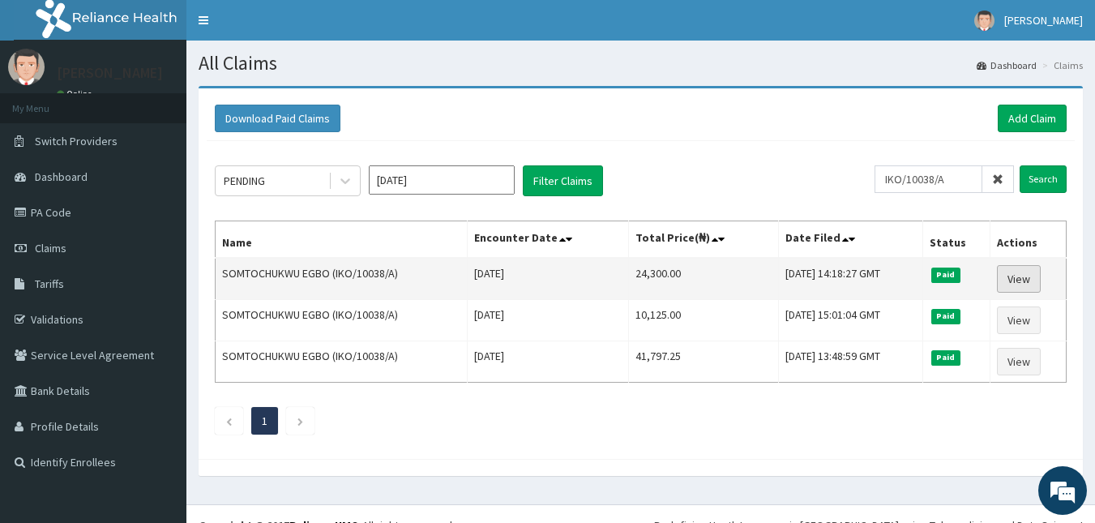
click at [1021, 277] on link "View" at bounding box center [1019, 279] width 44 height 28
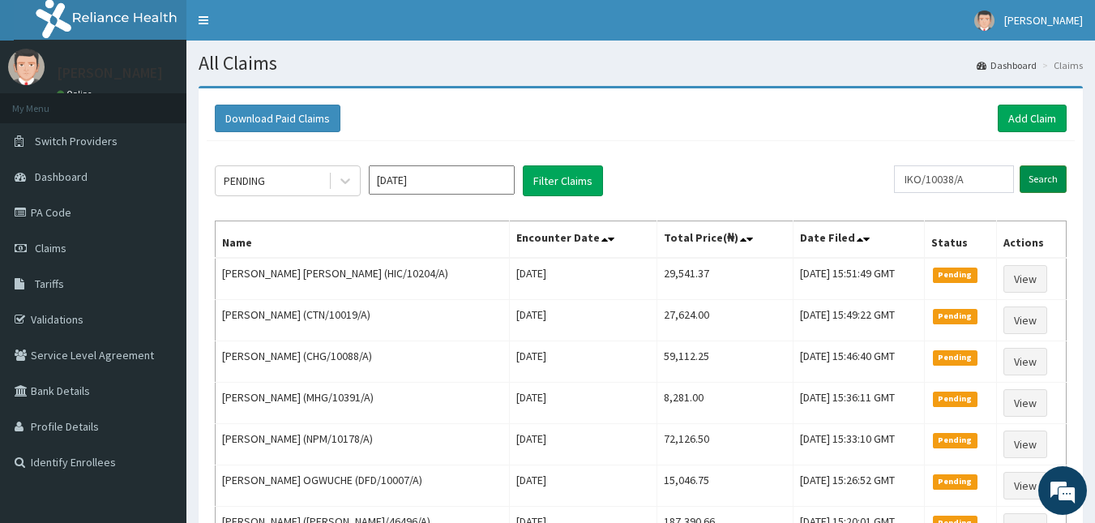
click at [1041, 174] on input "Search" at bounding box center [1043, 179] width 47 height 28
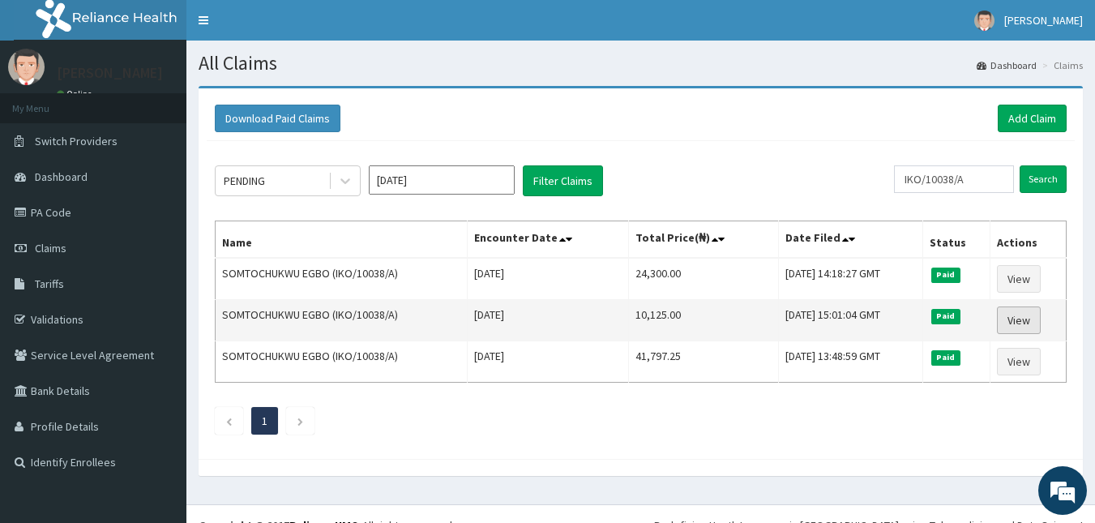
click at [1022, 325] on link "View" at bounding box center [1019, 320] width 44 height 28
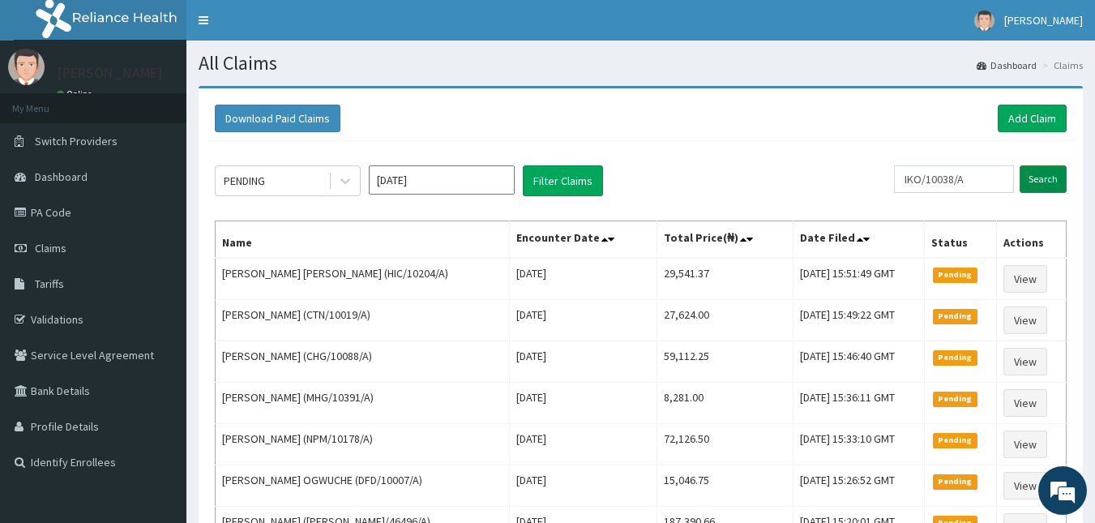
click at [1035, 183] on input "Search" at bounding box center [1043, 179] width 47 height 28
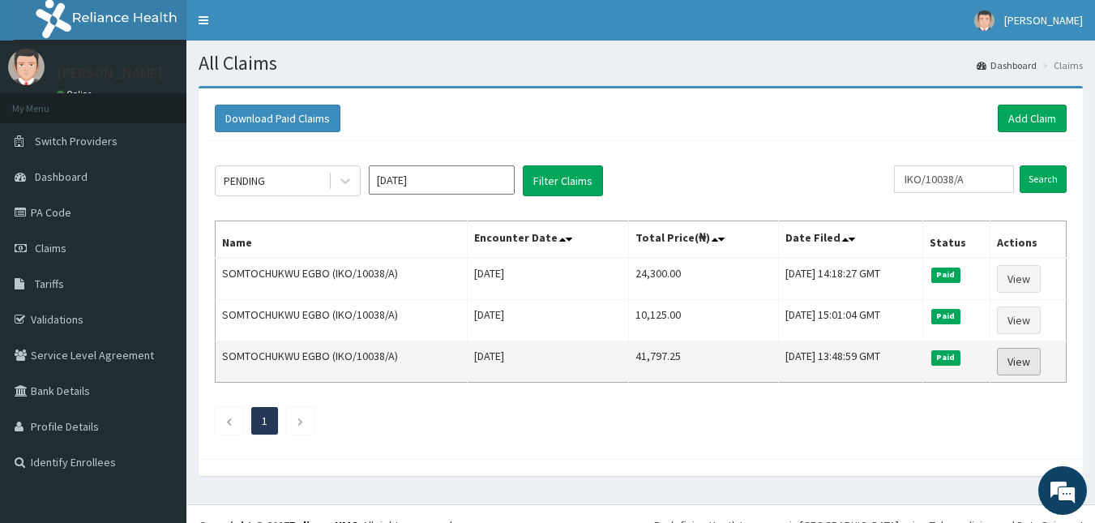
click at [1017, 372] on link "View" at bounding box center [1019, 362] width 44 height 28
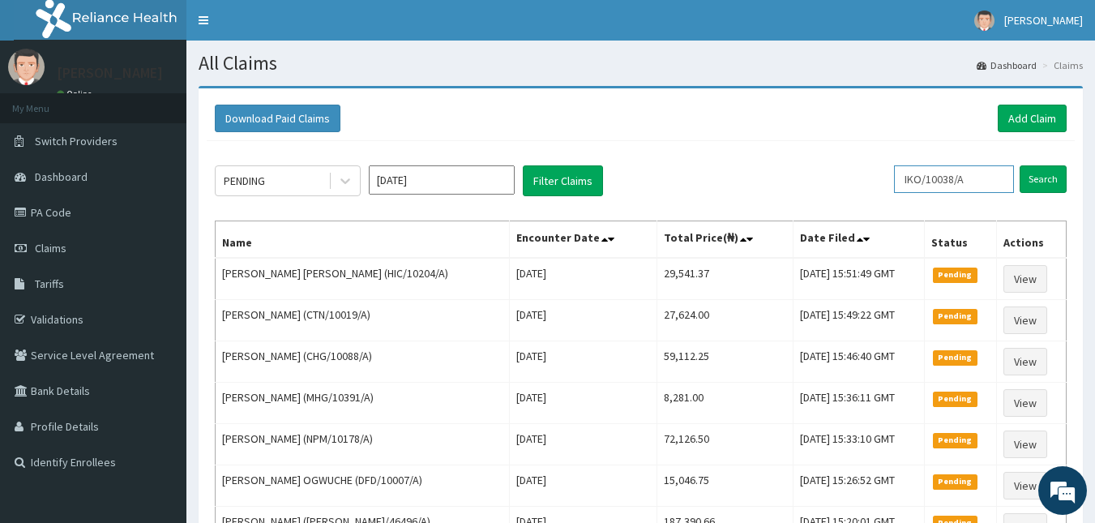
drag, startPoint x: 992, startPoint y: 182, endPoint x: 817, endPoint y: 176, distance: 175.2
click at [817, 176] on div "PENDING [DATE] Filter Claims IKO/10038/A Search" at bounding box center [641, 180] width 852 height 31
paste input "LGL/10029"
type input "LGL/10029/A"
click at [1038, 173] on input "Search" at bounding box center [1043, 179] width 47 height 28
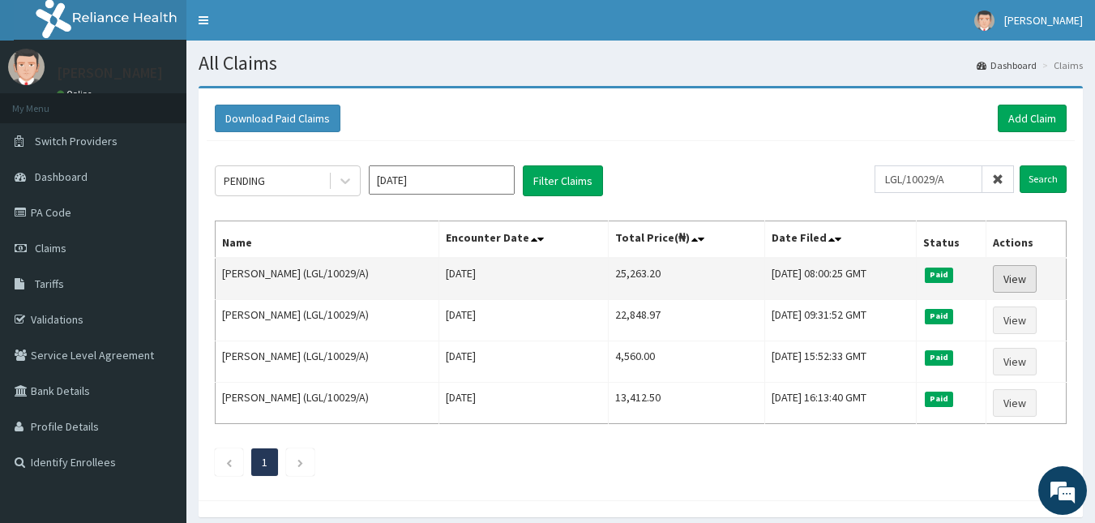
click at [1017, 273] on link "View" at bounding box center [1015, 279] width 44 height 28
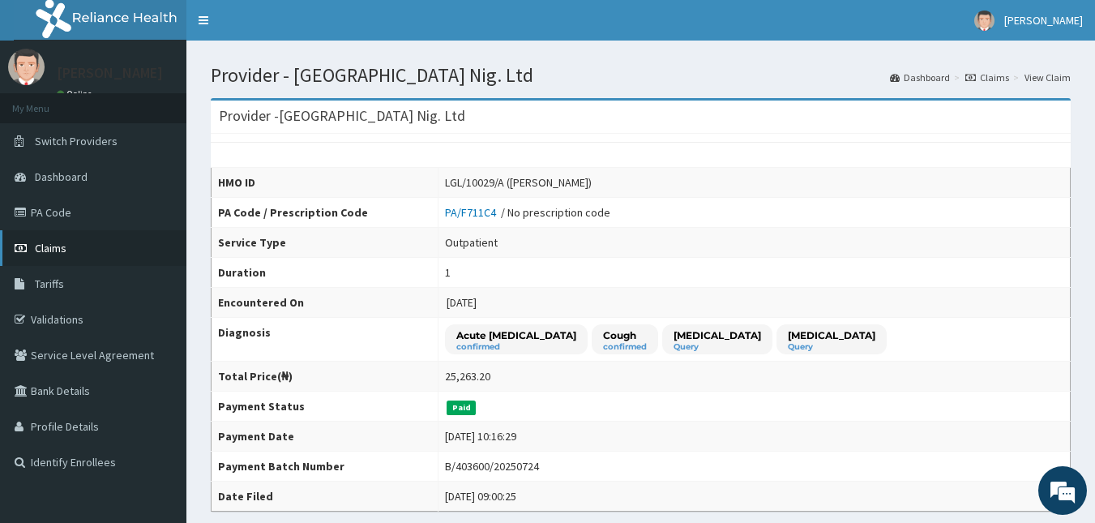
click at [59, 242] on span "Claims" at bounding box center [51, 248] width 32 height 15
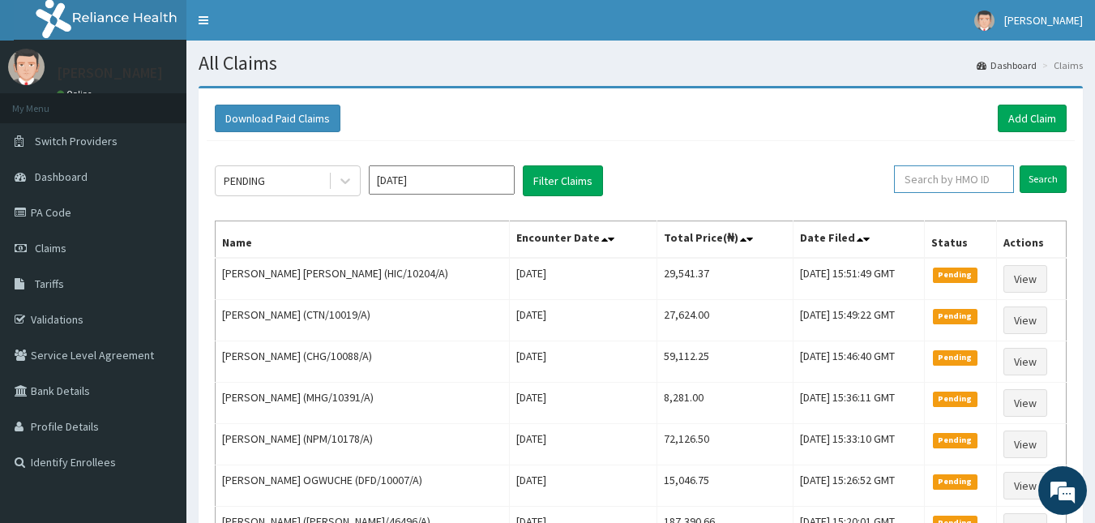
click at [935, 177] on input "text" at bounding box center [954, 179] width 120 height 28
paste input "OTV/10036/B"
type input "OTV/10036/B"
click at [1045, 172] on input "Search" at bounding box center [1043, 179] width 47 height 28
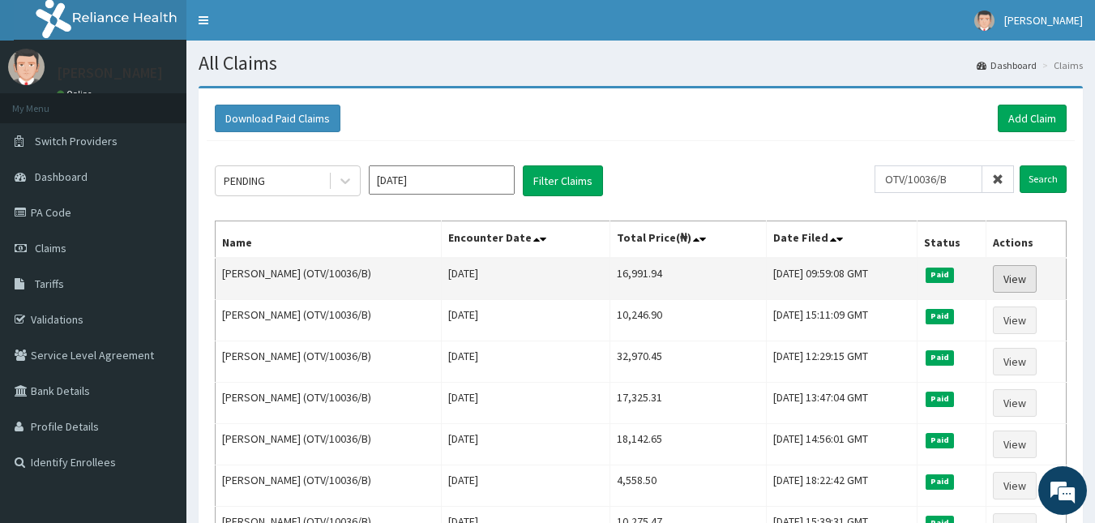
click at [1007, 280] on link "View" at bounding box center [1015, 279] width 44 height 28
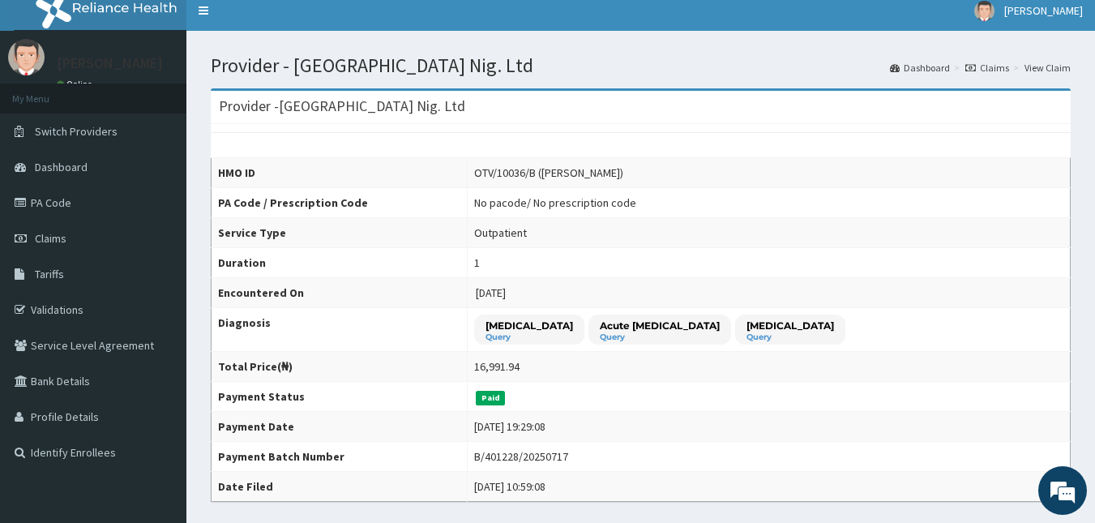
scroll to position [8, 0]
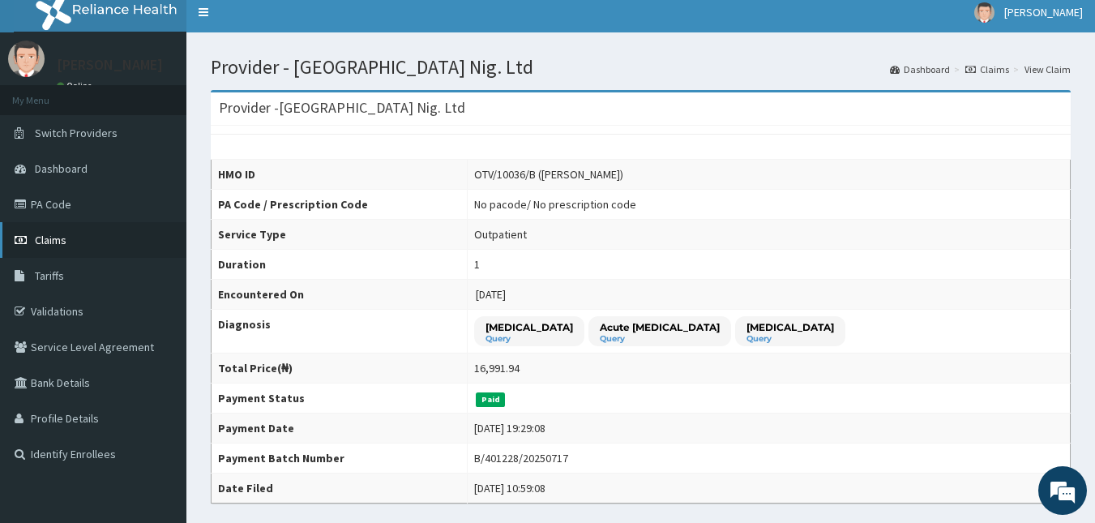
click at [71, 225] on link "Claims" at bounding box center [93, 240] width 186 height 36
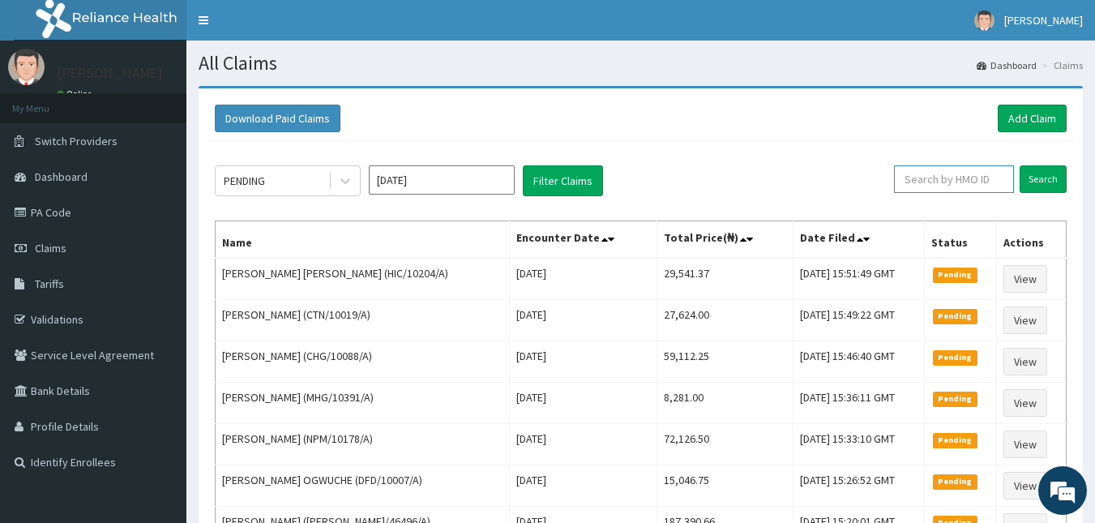
click at [935, 172] on input "text" at bounding box center [954, 179] width 120 height 28
paste input "IEI/10085/C"
type input "IEI/10085/C"
click at [1041, 170] on input "Search" at bounding box center [1043, 179] width 47 height 28
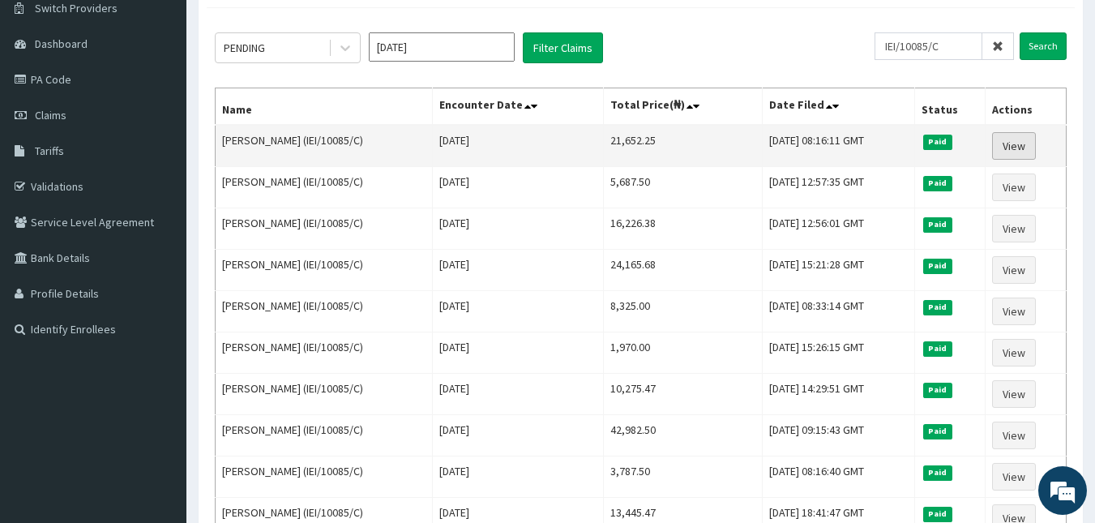
click at [1026, 143] on link "View" at bounding box center [1014, 146] width 44 height 28
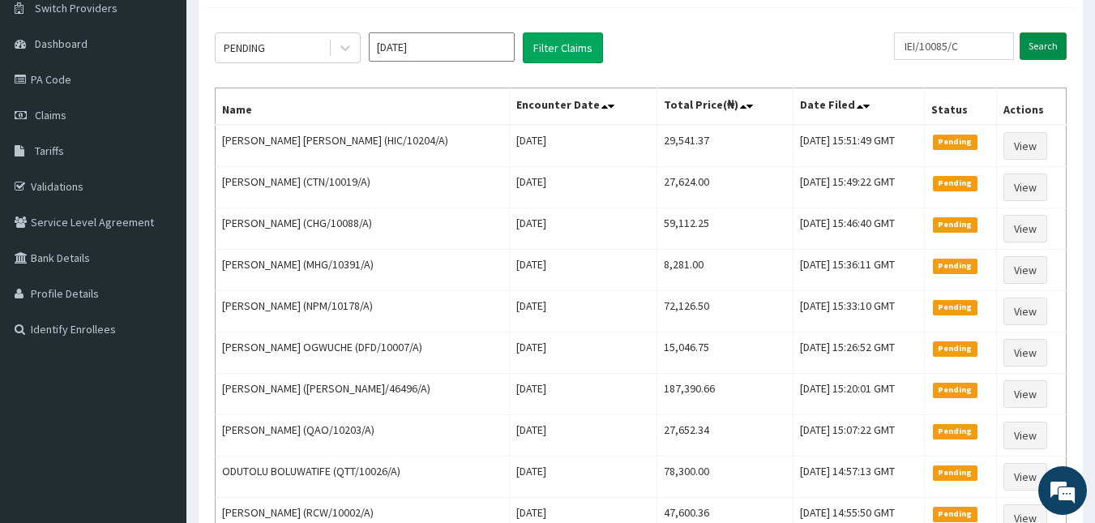
click at [1041, 45] on input "Search" at bounding box center [1043, 46] width 47 height 28
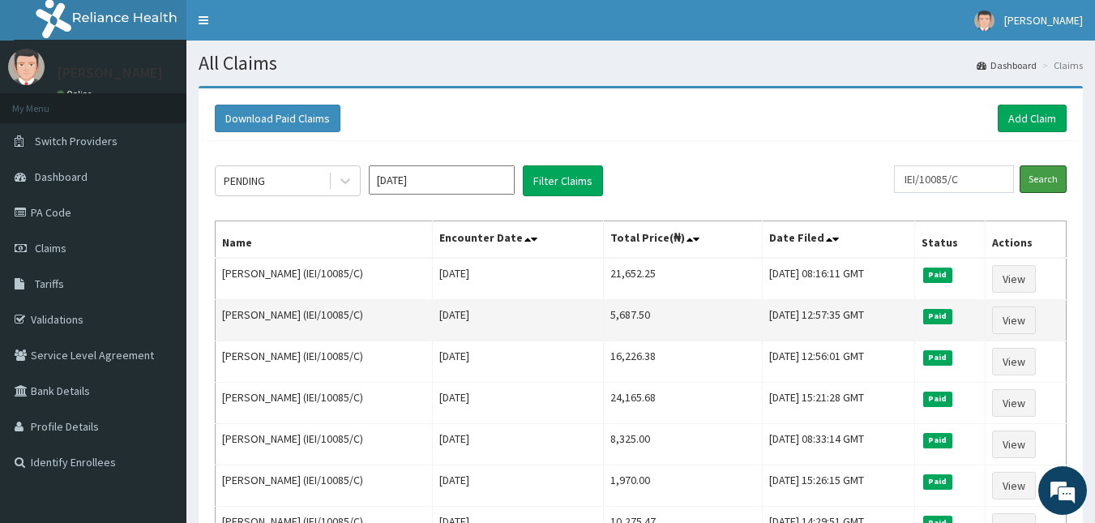
scroll to position [133, 0]
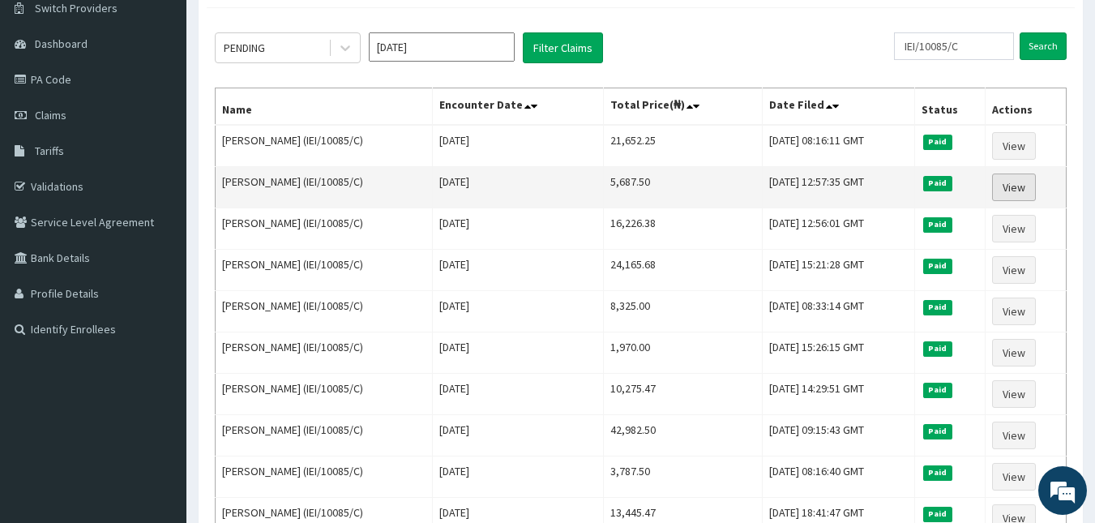
click at [1014, 185] on link "View" at bounding box center [1014, 187] width 44 height 28
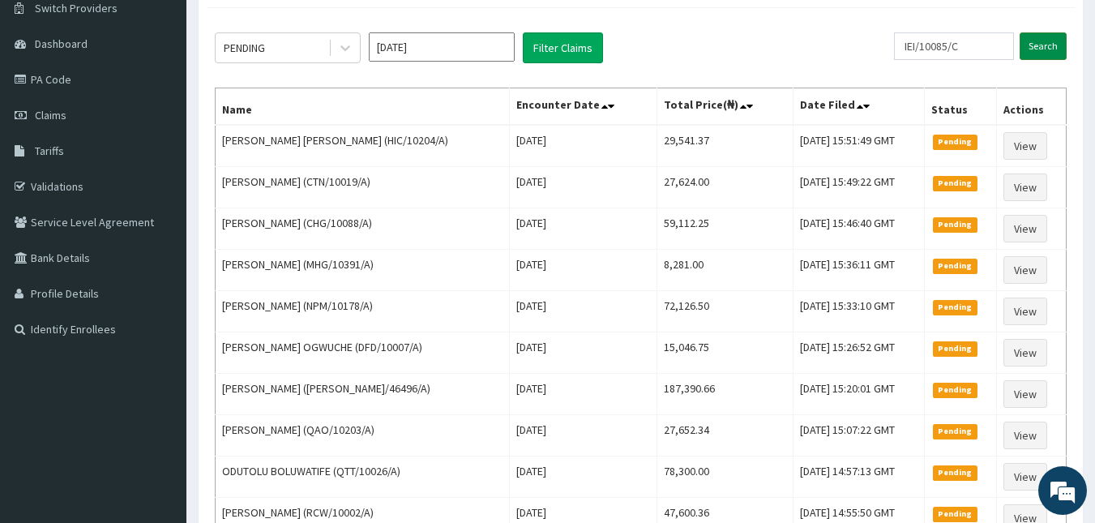
click at [1045, 58] on input "Search" at bounding box center [1043, 46] width 47 height 28
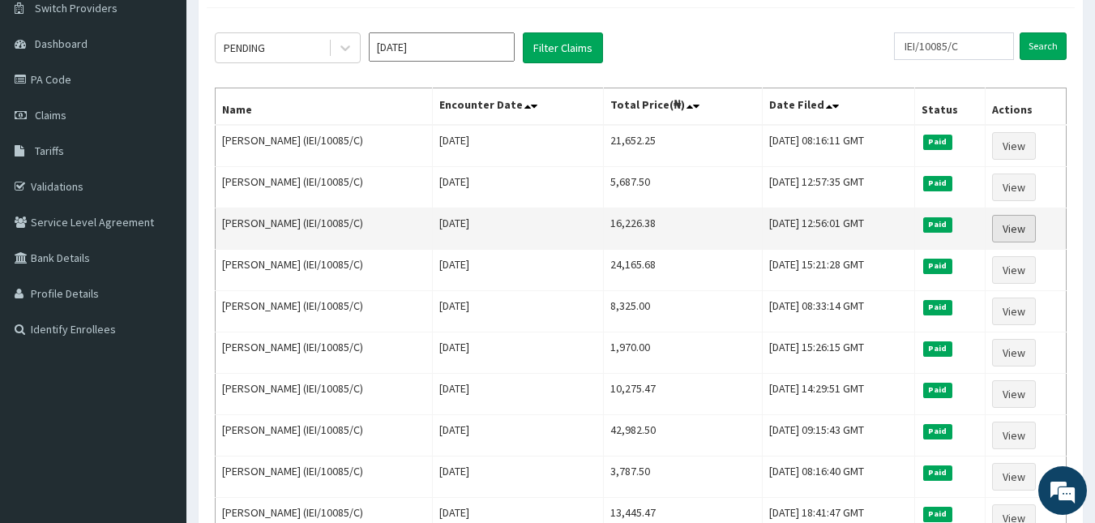
click at [1016, 224] on link "View" at bounding box center [1014, 229] width 44 height 28
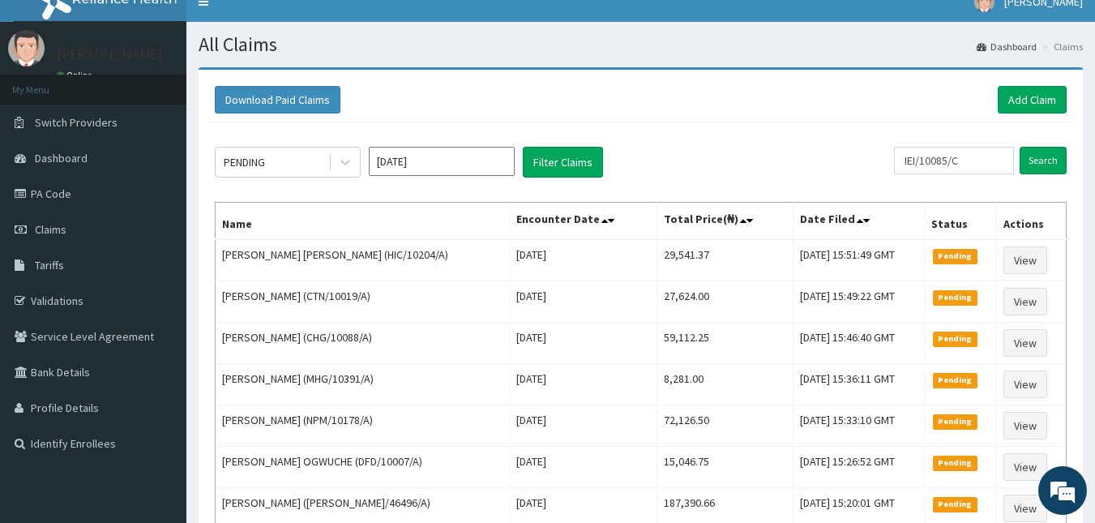
scroll to position [6, 0]
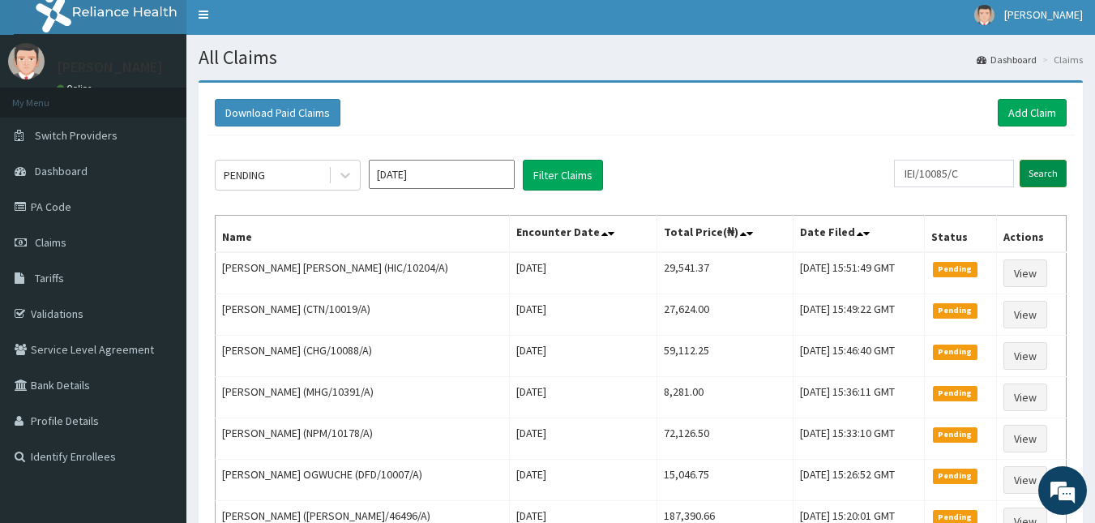
click at [1046, 178] on input "Search" at bounding box center [1043, 174] width 47 height 28
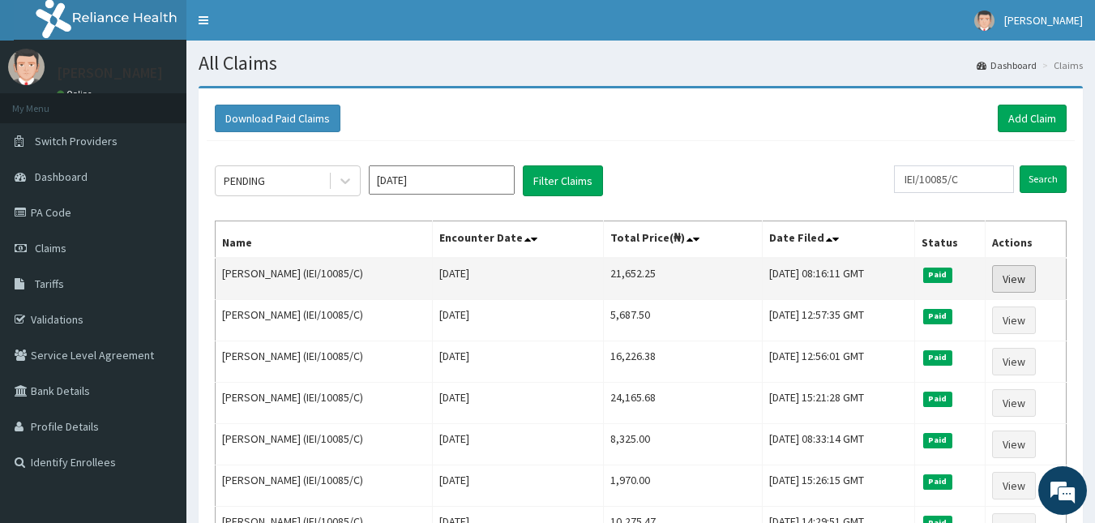
click at [1025, 276] on link "View" at bounding box center [1014, 279] width 44 height 28
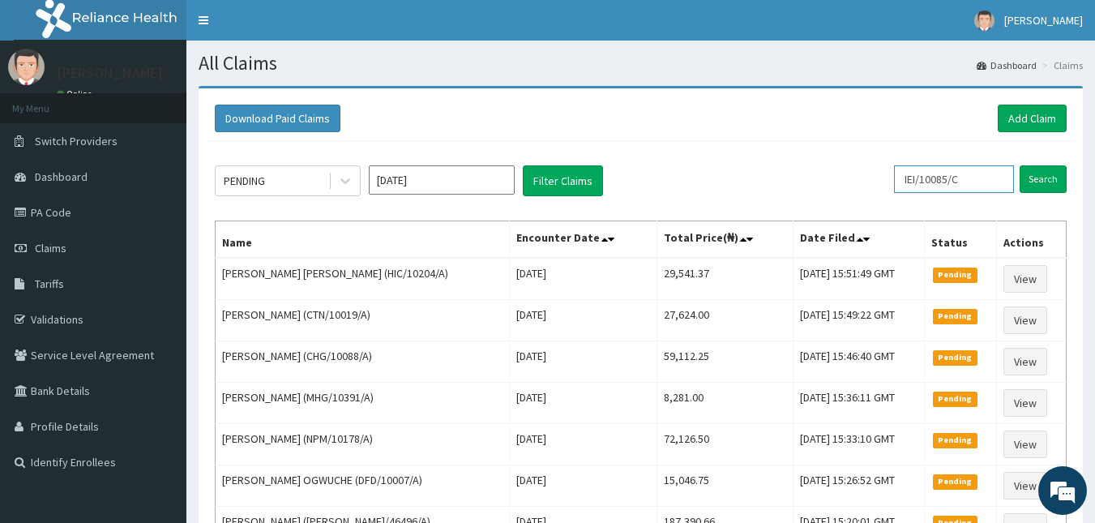
click at [985, 177] on input "IEI/10085/C" at bounding box center [954, 179] width 120 height 28
paste input "FAO/10136/D"
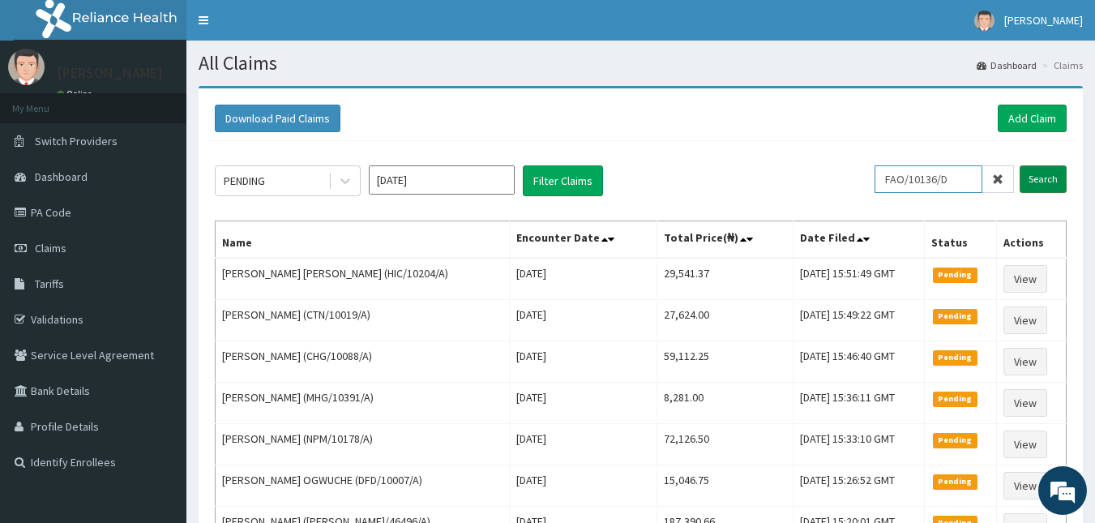
type input "FAO/10136/D"
click at [1043, 182] on input "Search" at bounding box center [1043, 179] width 47 height 28
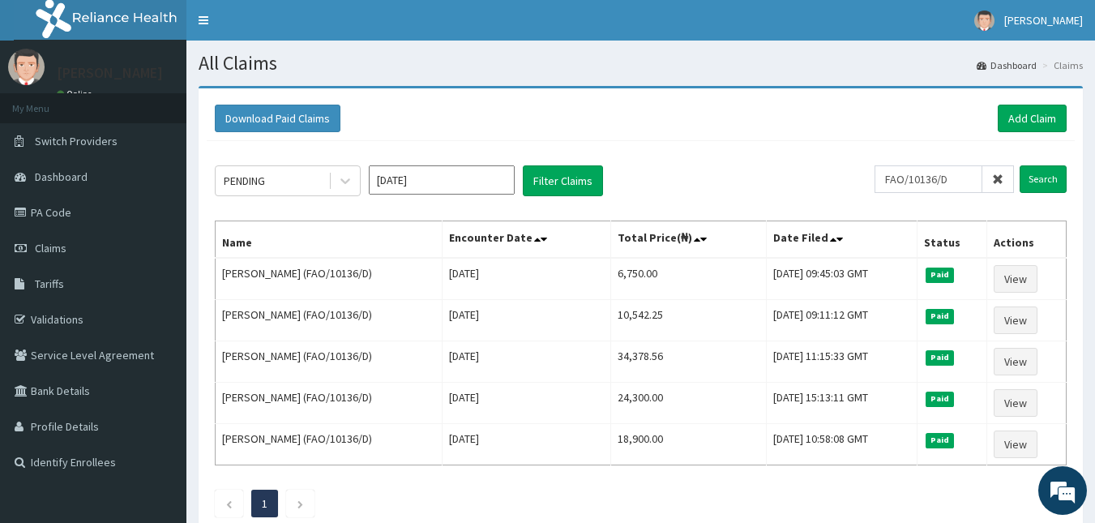
click at [999, 178] on icon at bounding box center [997, 178] width 11 height 11
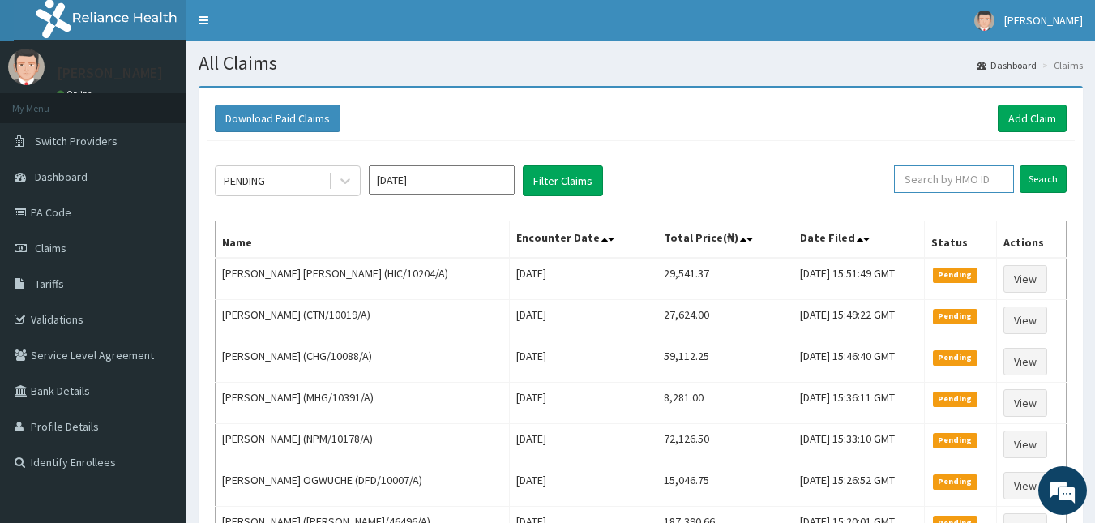
click at [924, 178] on input "text" at bounding box center [954, 179] width 120 height 28
paste input "FAO/10136/D"
type input "FAO/10136/D"
click at [1055, 178] on input "Search" at bounding box center [1043, 179] width 47 height 28
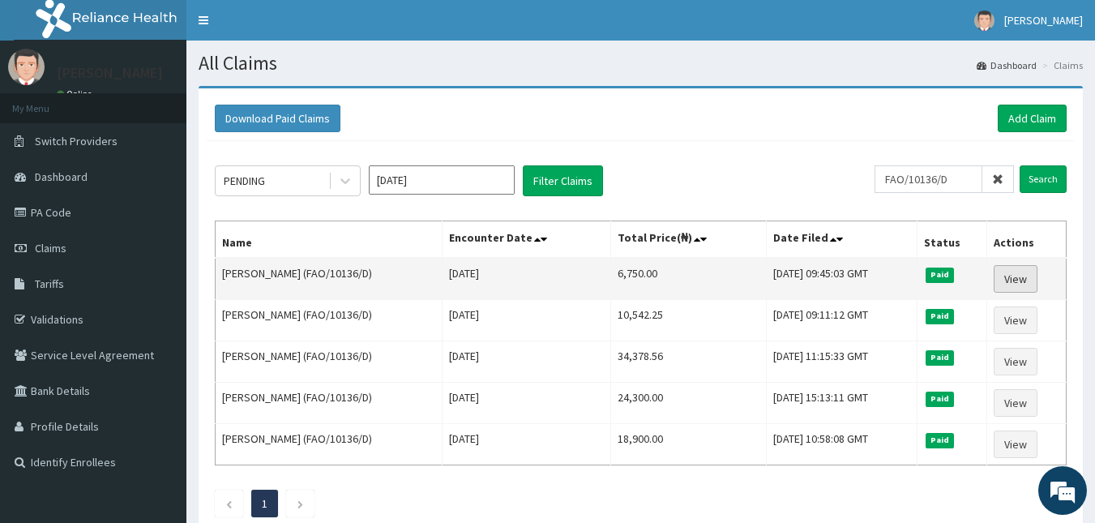
click at [1024, 276] on link "View" at bounding box center [1016, 279] width 44 height 28
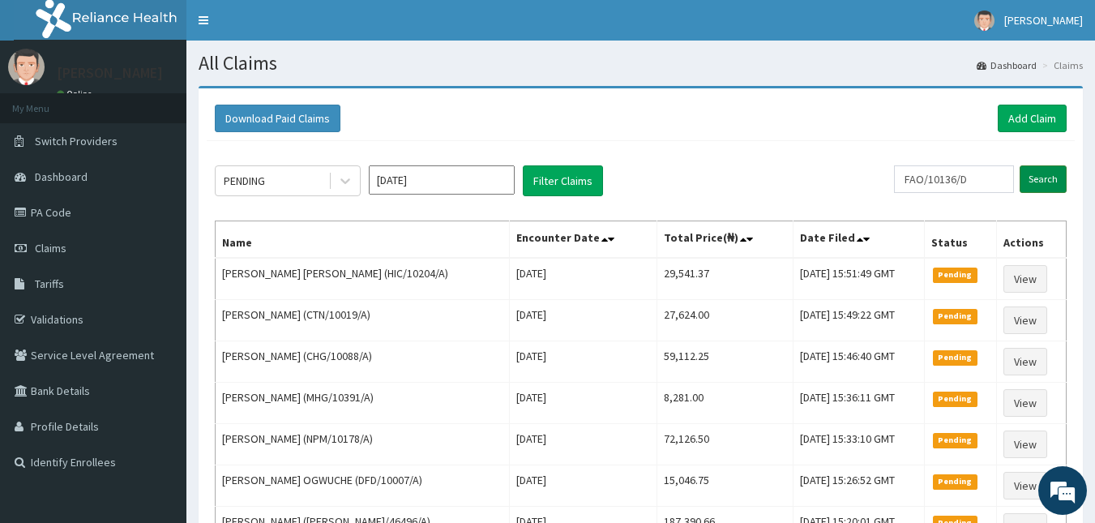
click at [1034, 177] on input "Search" at bounding box center [1043, 179] width 47 height 28
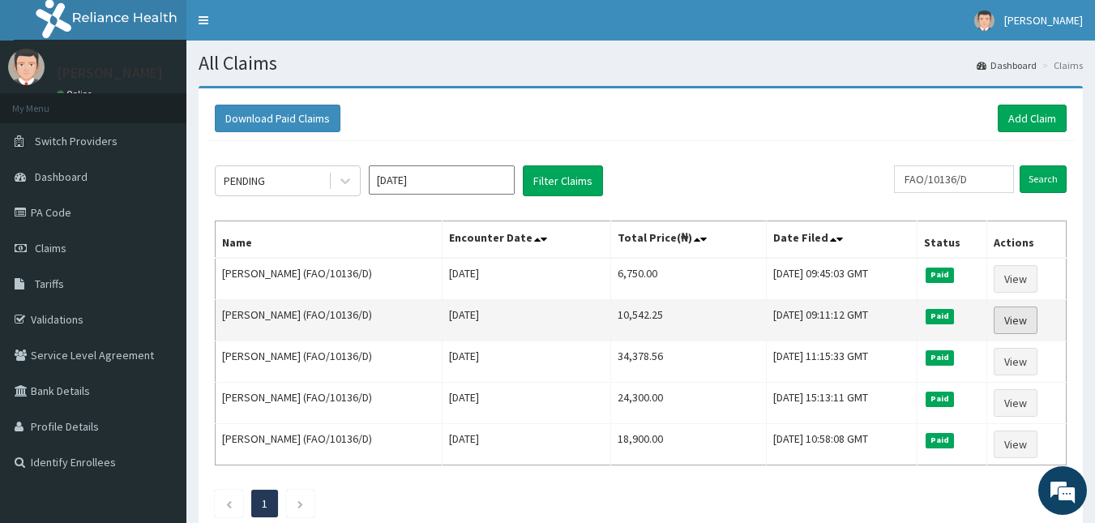
click at [1023, 317] on link "View" at bounding box center [1016, 320] width 44 height 28
